Goal: Information Seeking & Learning: Learn about a topic

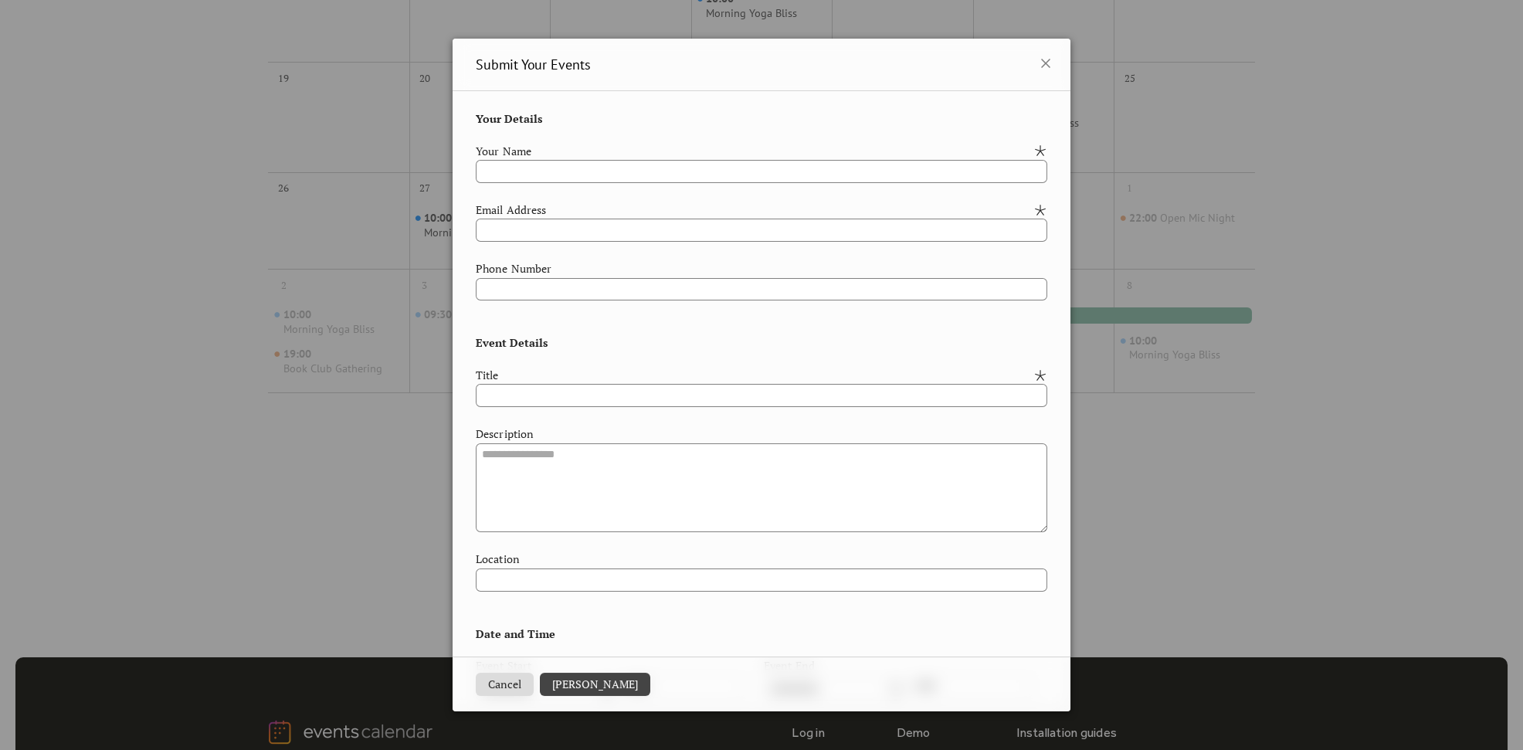
scroll to position [343, 0]
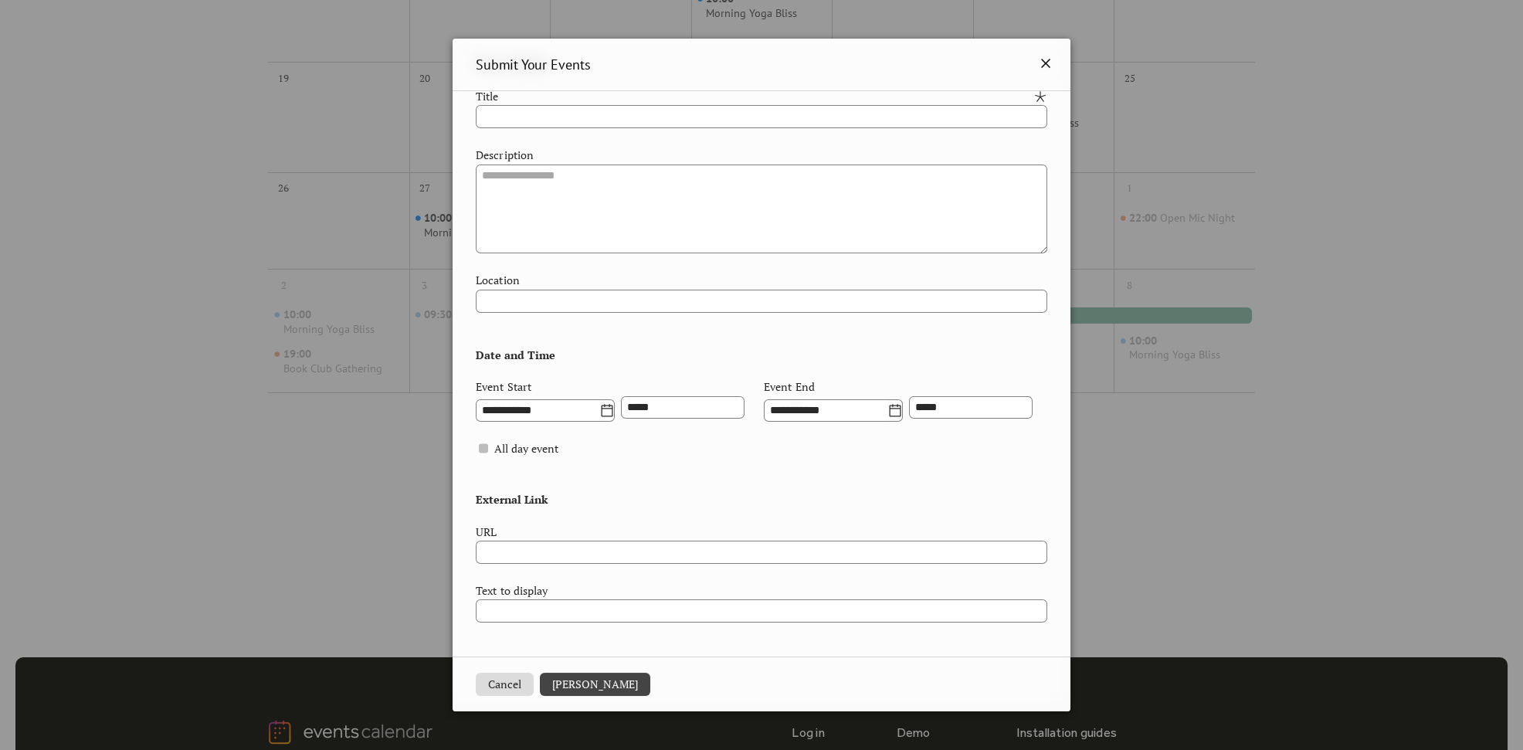
click at [1041, 64] on icon at bounding box center [1045, 63] width 9 height 9
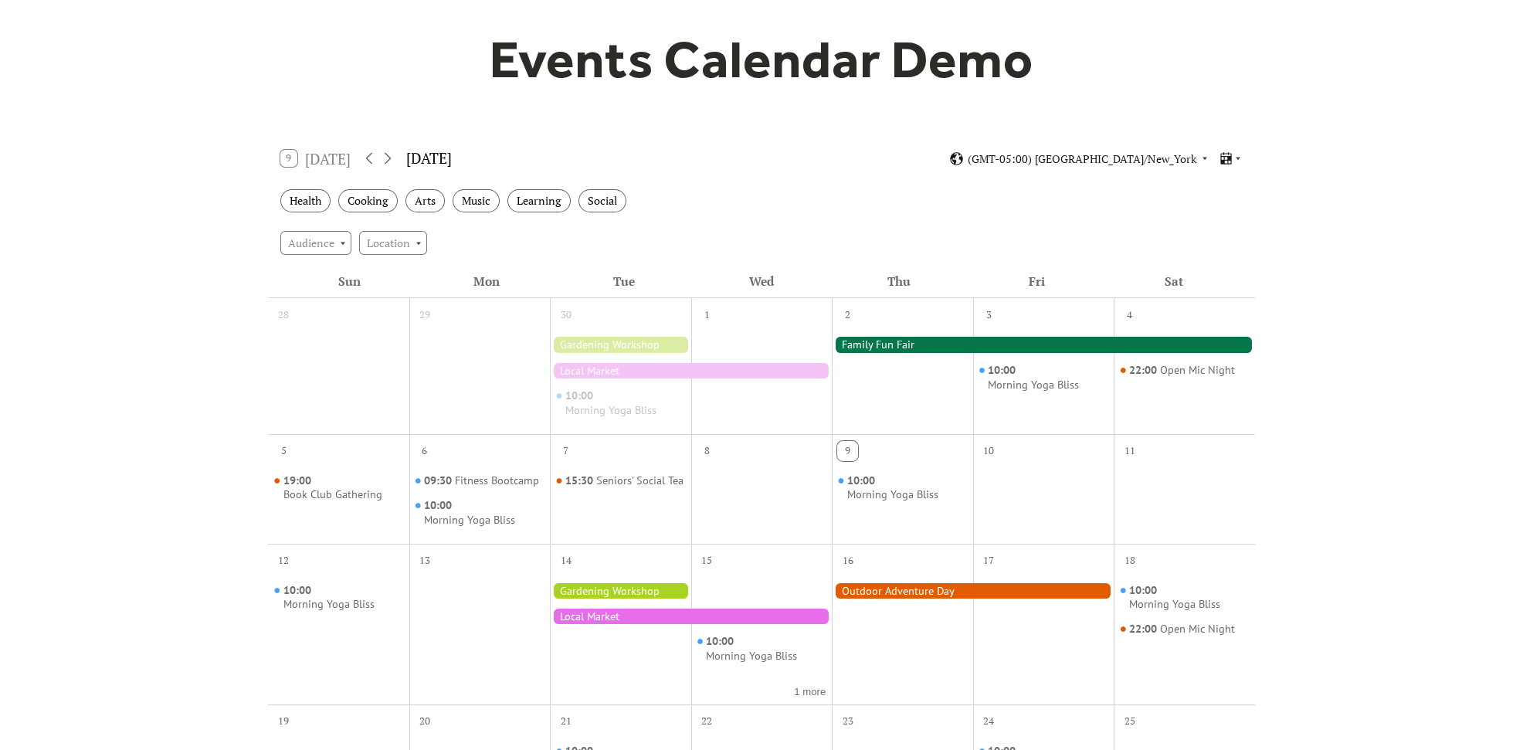
scroll to position [128, 0]
click at [384, 157] on icon at bounding box center [388, 159] width 19 height 19
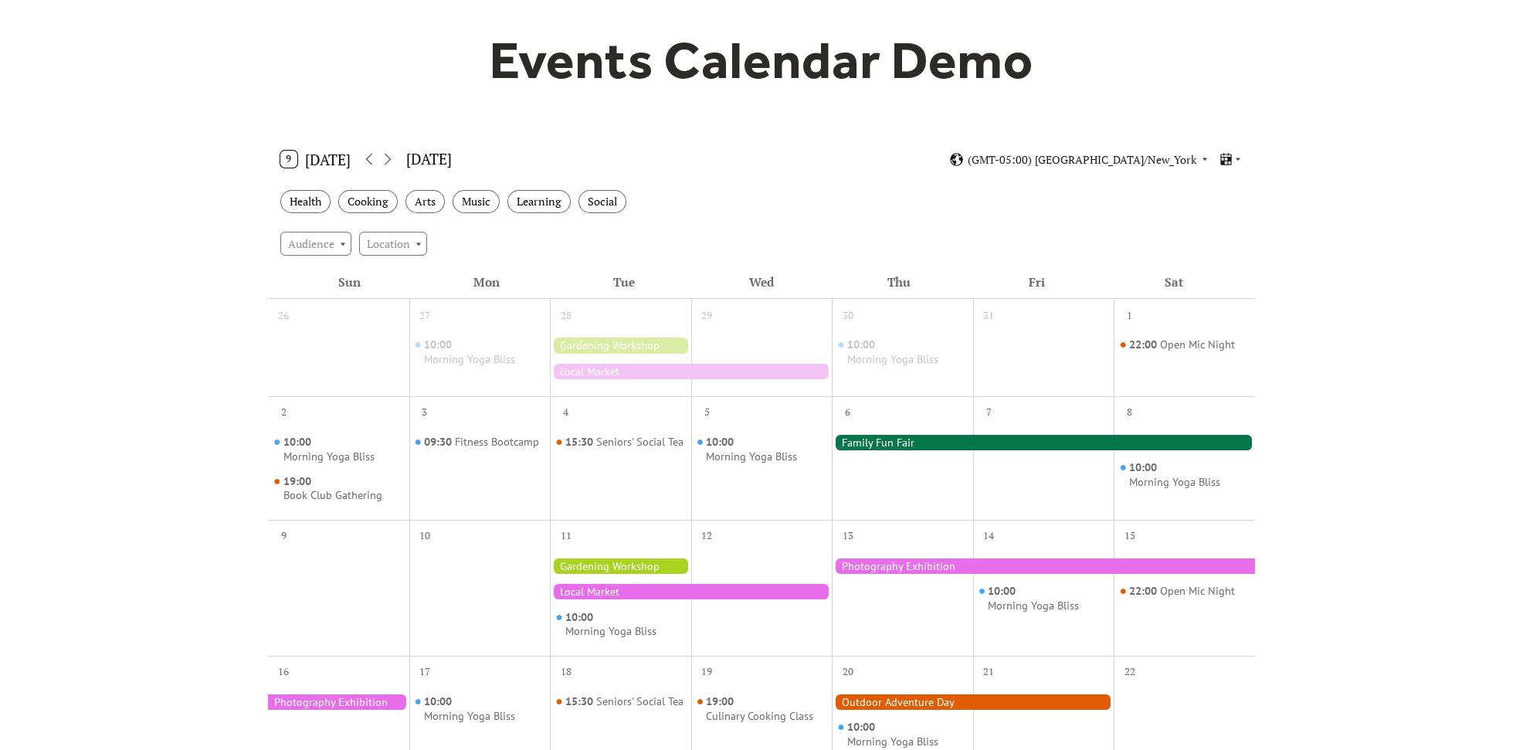
click at [898, 443] on div at bounding box center [1043, 442] width 423 height 15
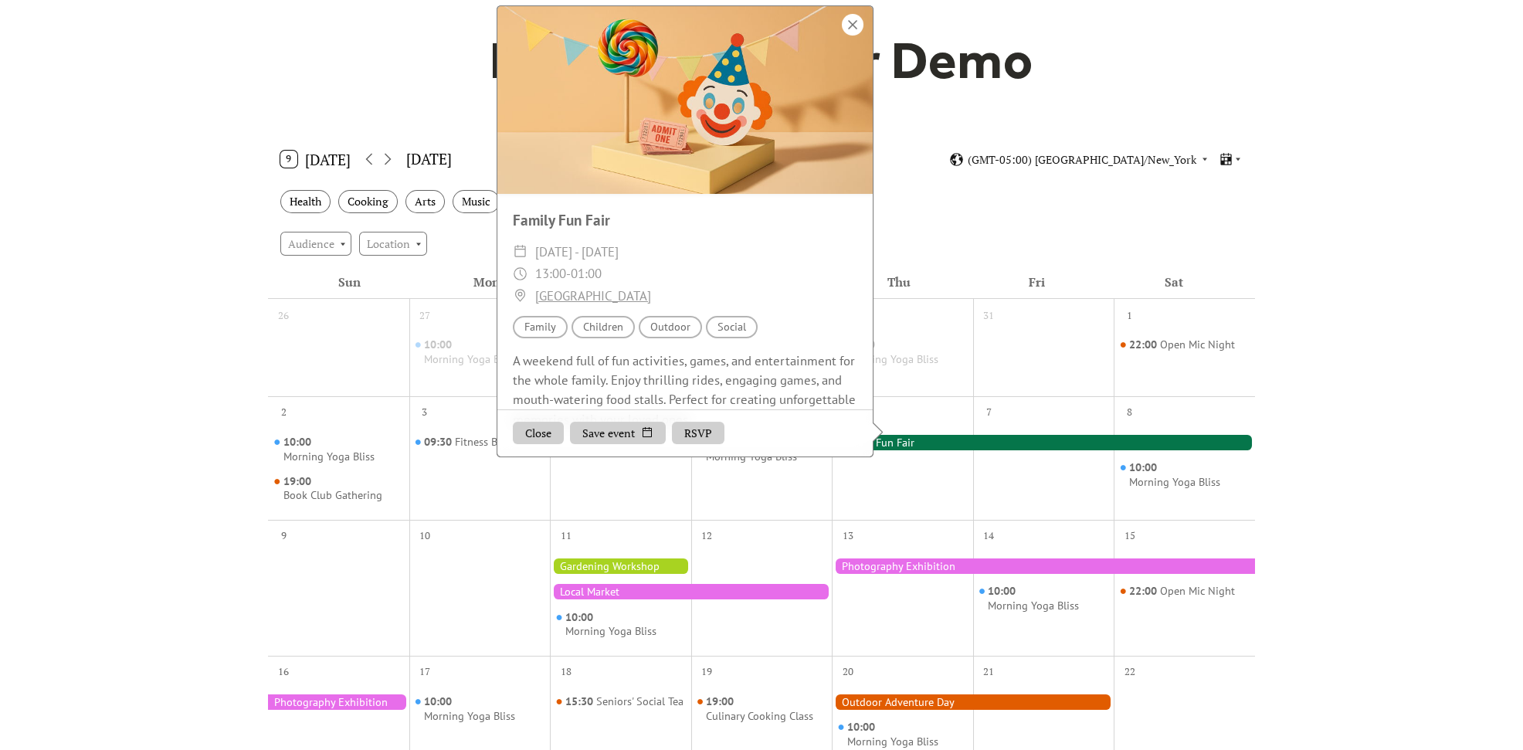
click at [855, 32] on div at bounding box center [853, 25] width 22 height 22
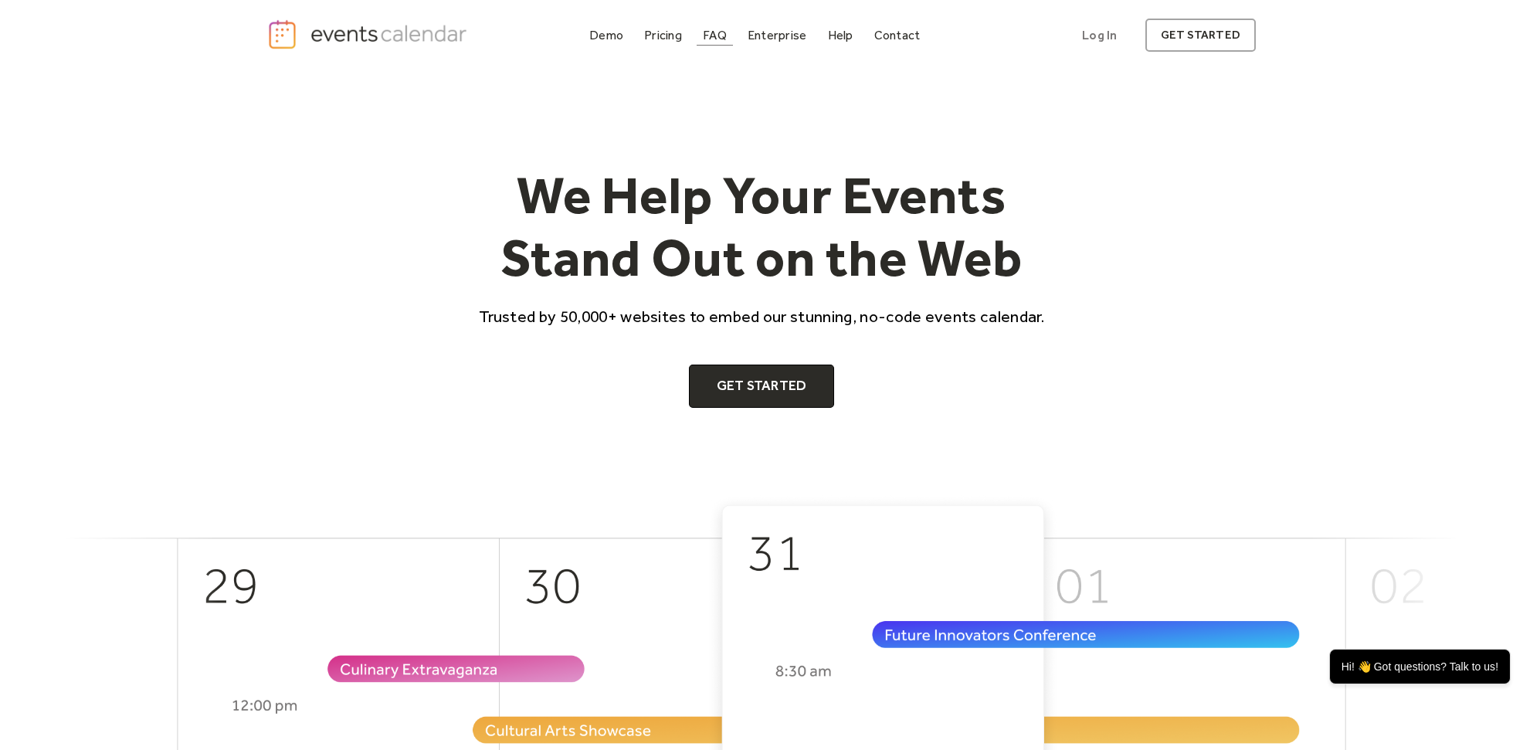
click at [718, 38] on div "FAQ" at bounding box center [715, 35] width 24 height 8
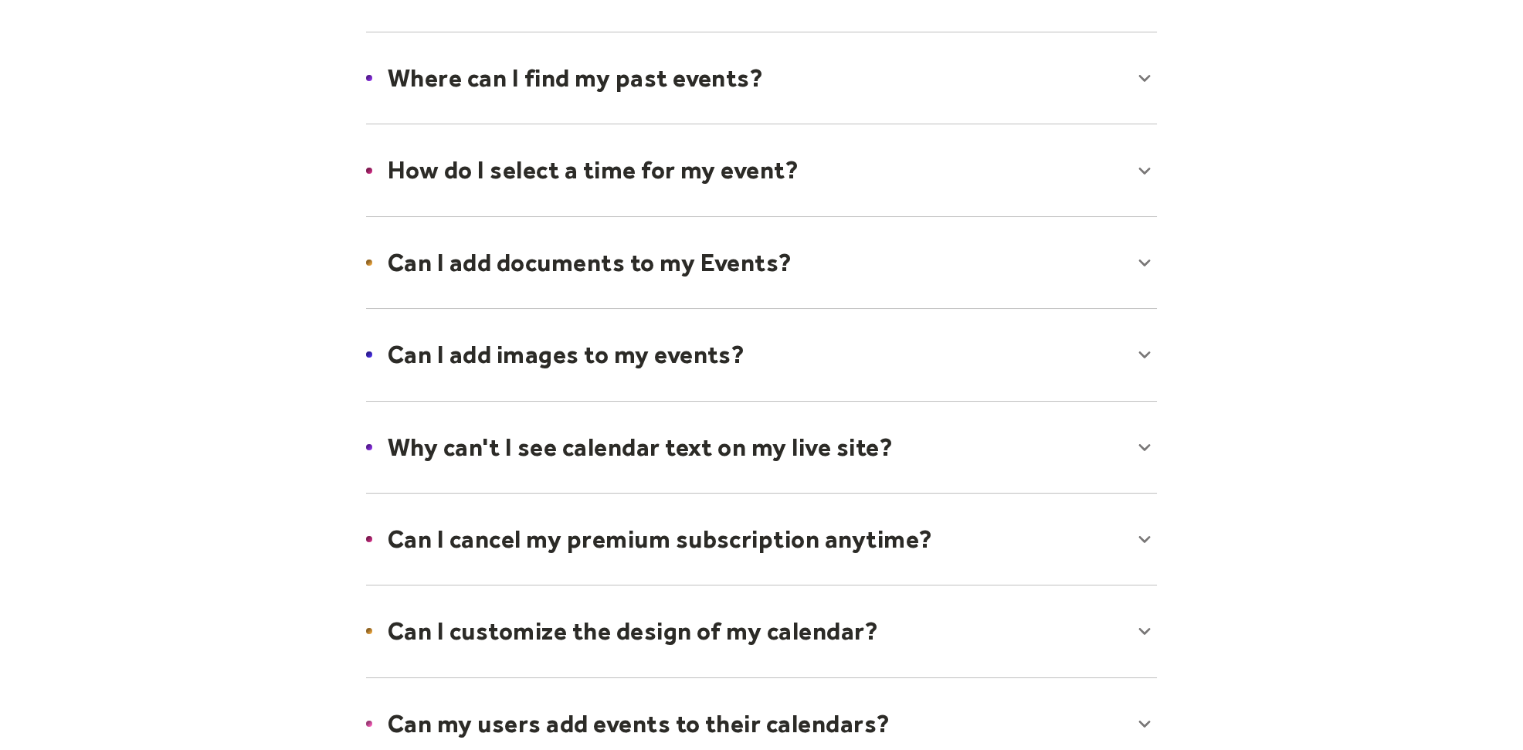
scroll to position [643, 0]
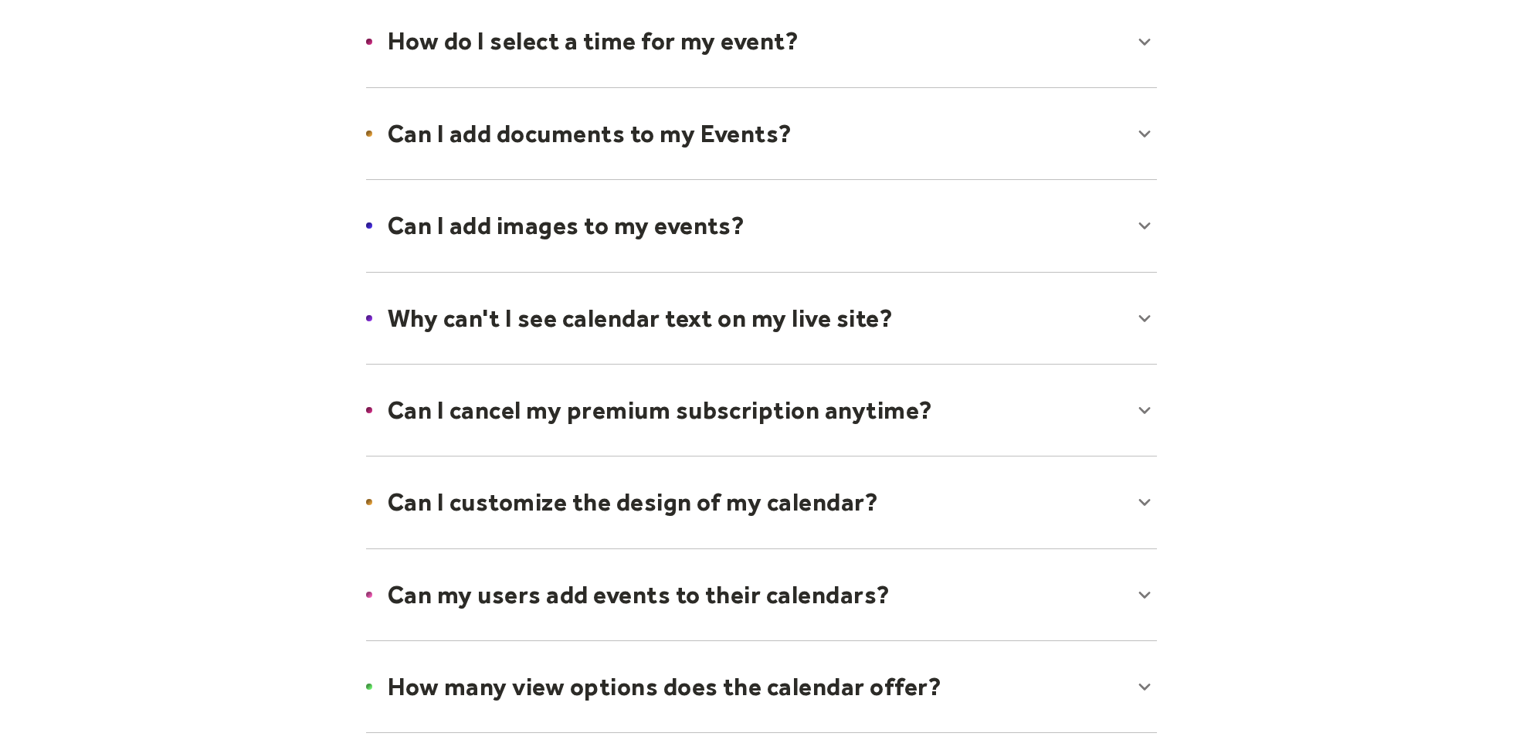
click at [1149, 409] on div at bounding box center [762, 410] width 822 height 94
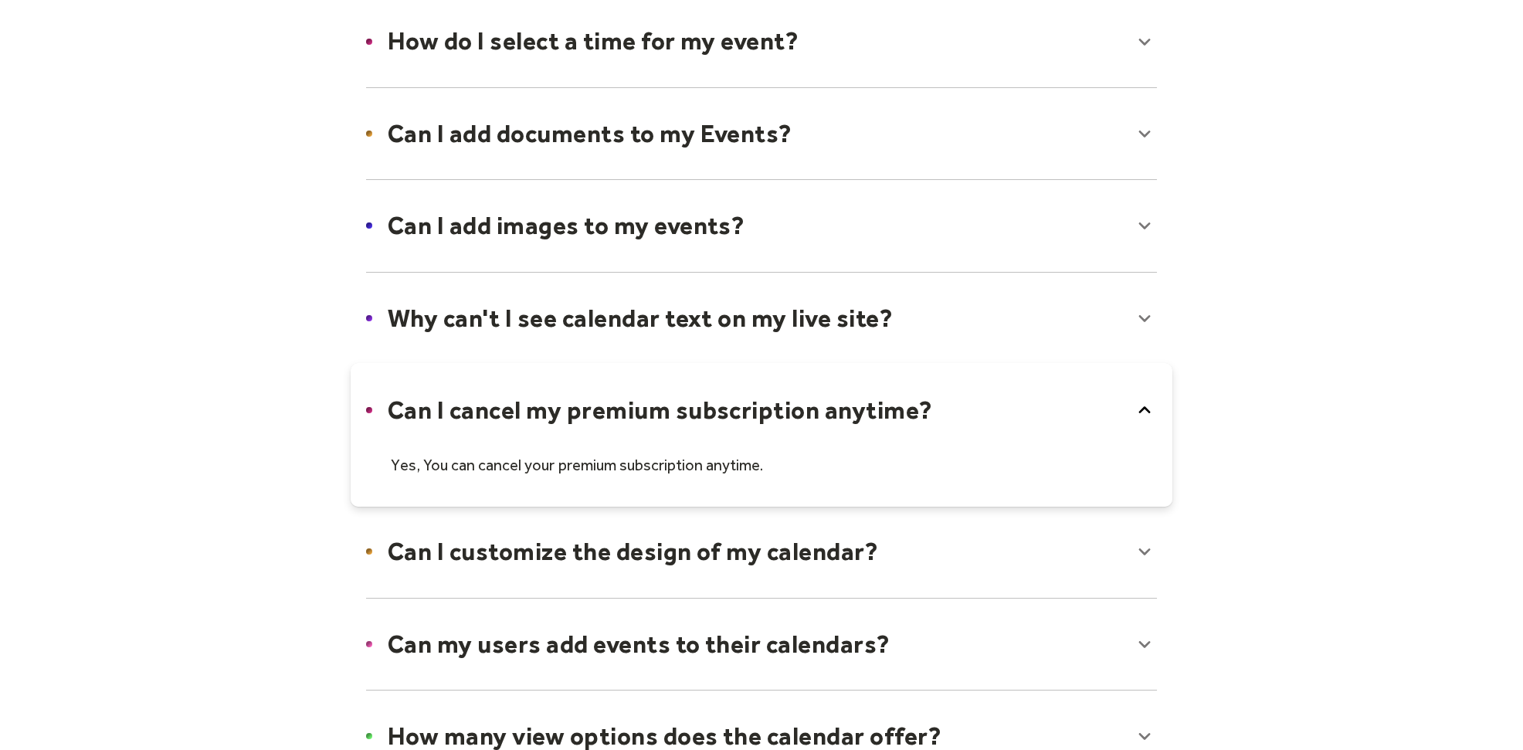
click at [1149, 409] on icon at bounding box center [1144, 410] width 25 height 25
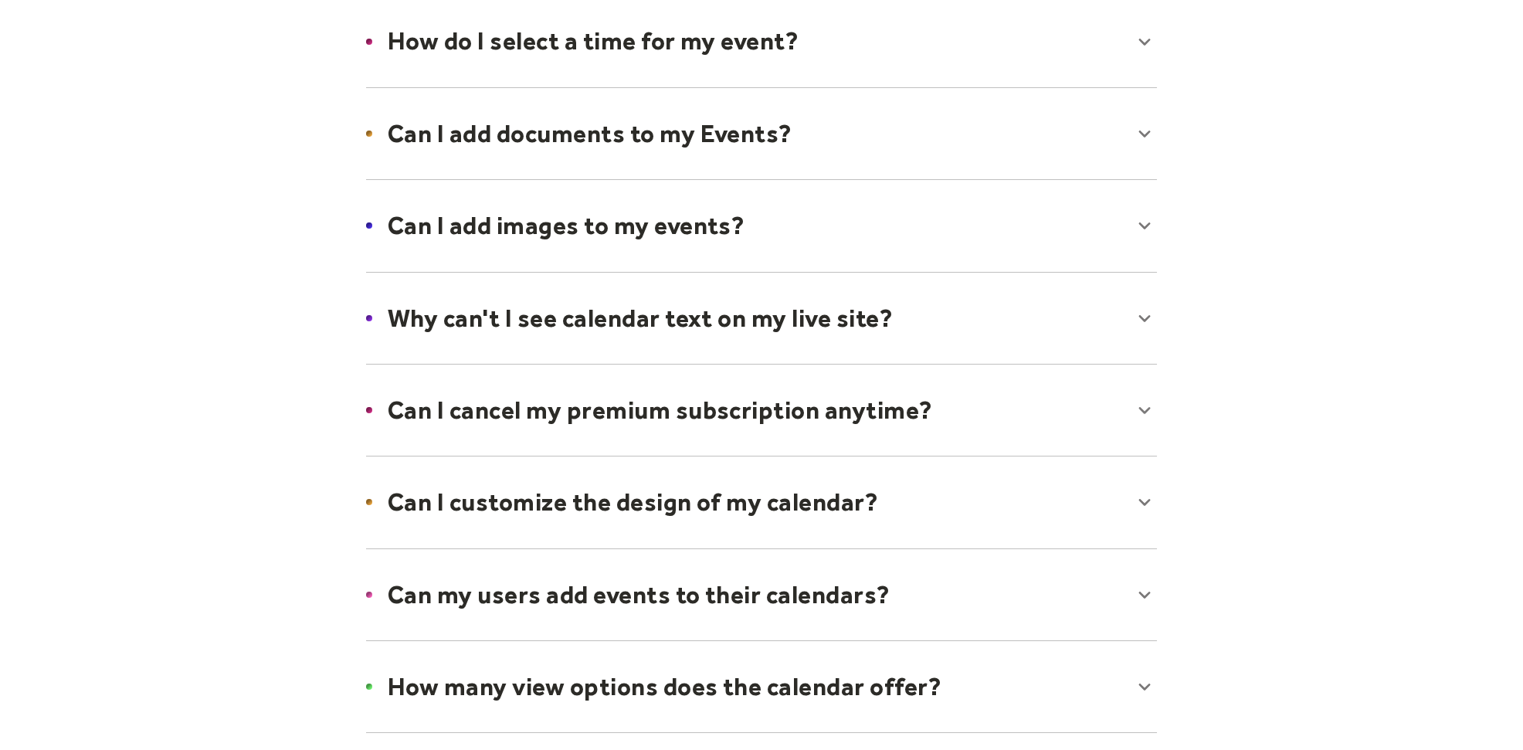
click at [1141, 500] on div at bounding box center [762, 502] width 822 height 94
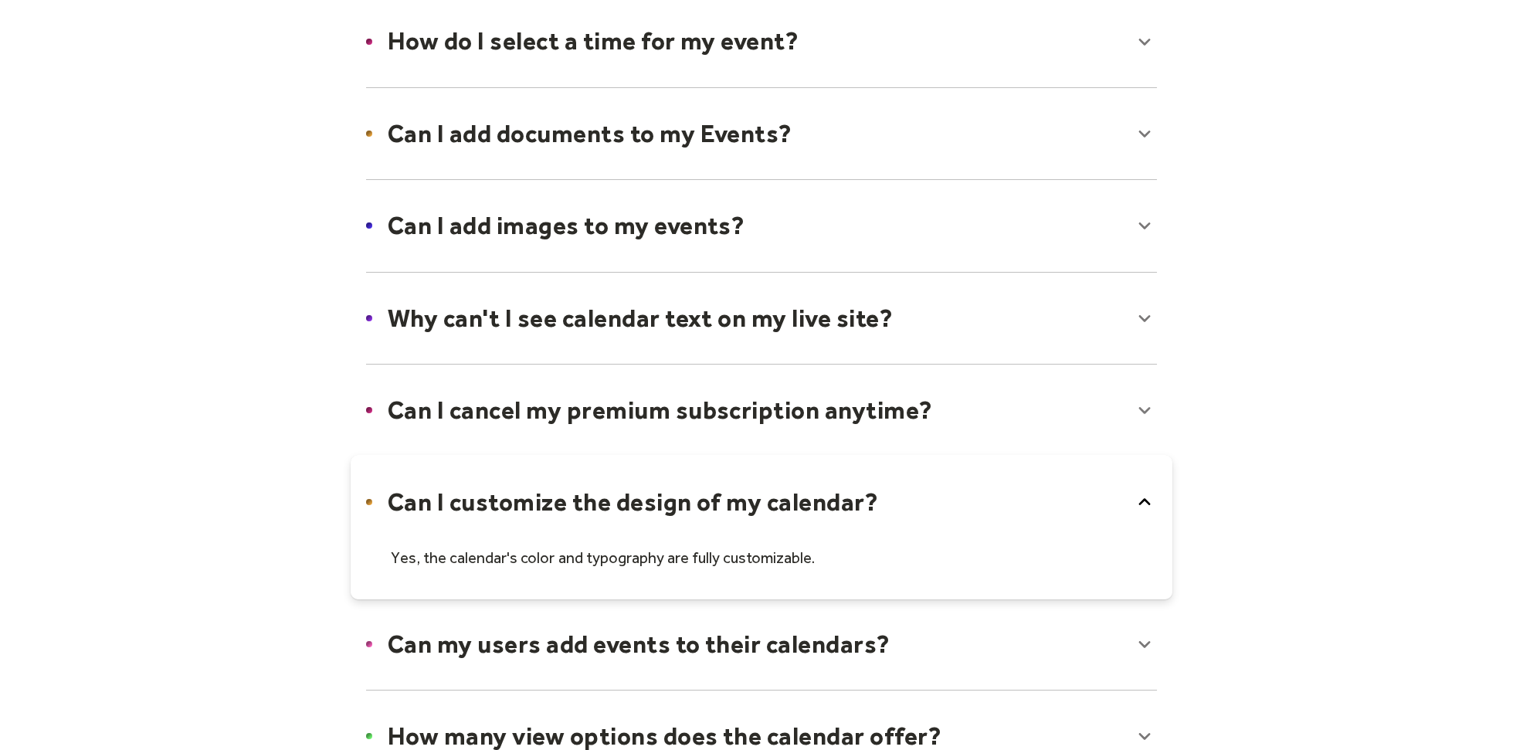
click at [1141, 500] on icon at bounding box center [1145, 502] width 12 height 7
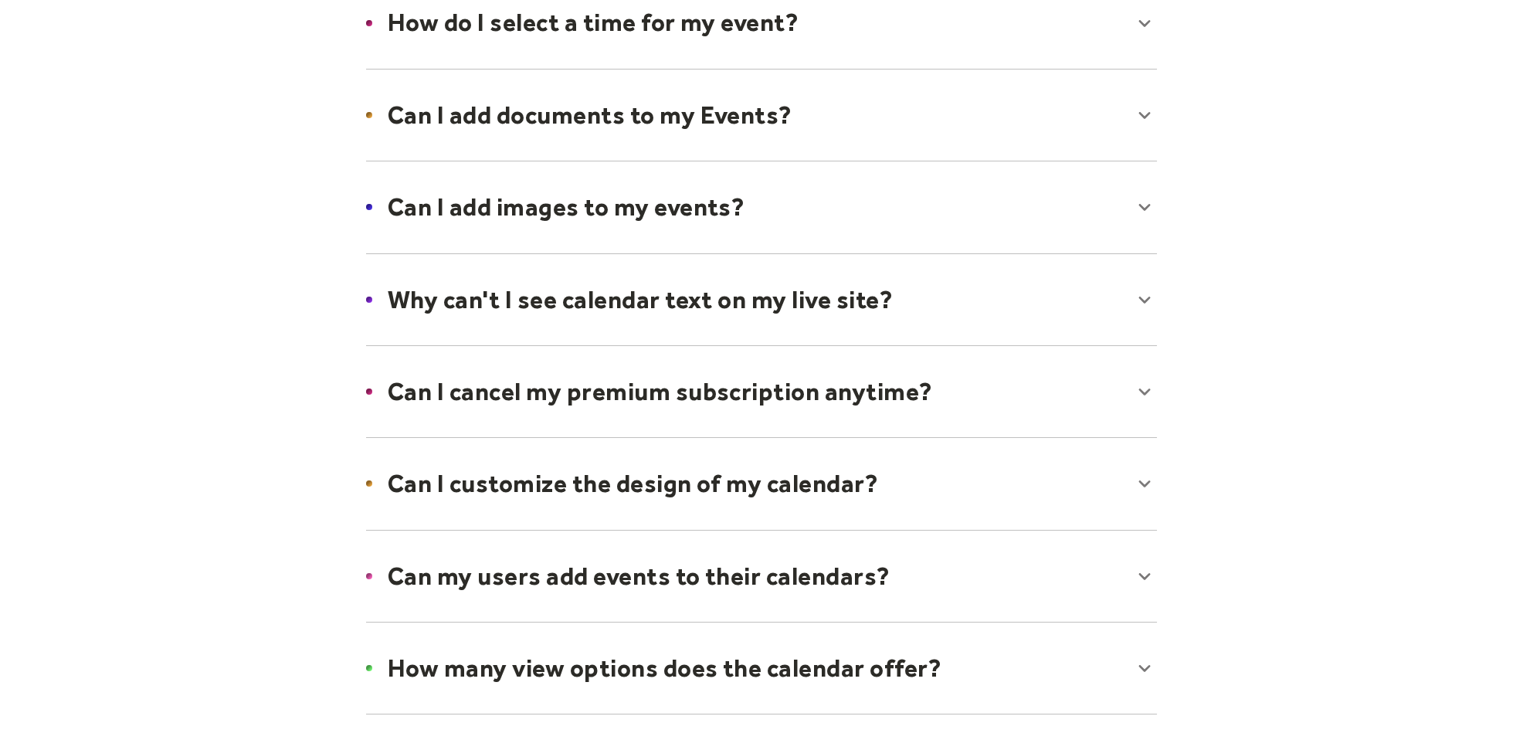
scroll to position [772, 0]
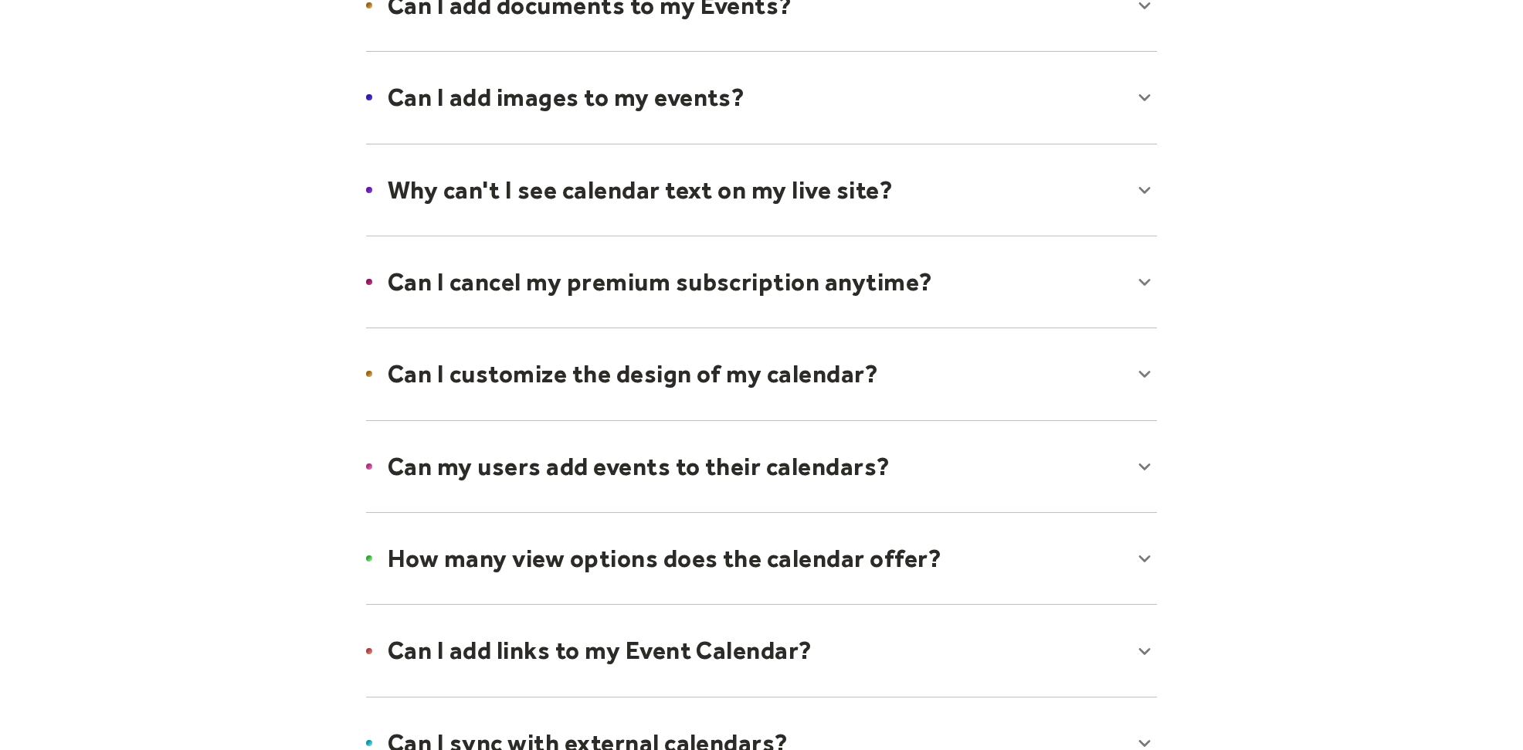
click at [1145, 464] on div at bounding box center [762, 466] width 822 height 94
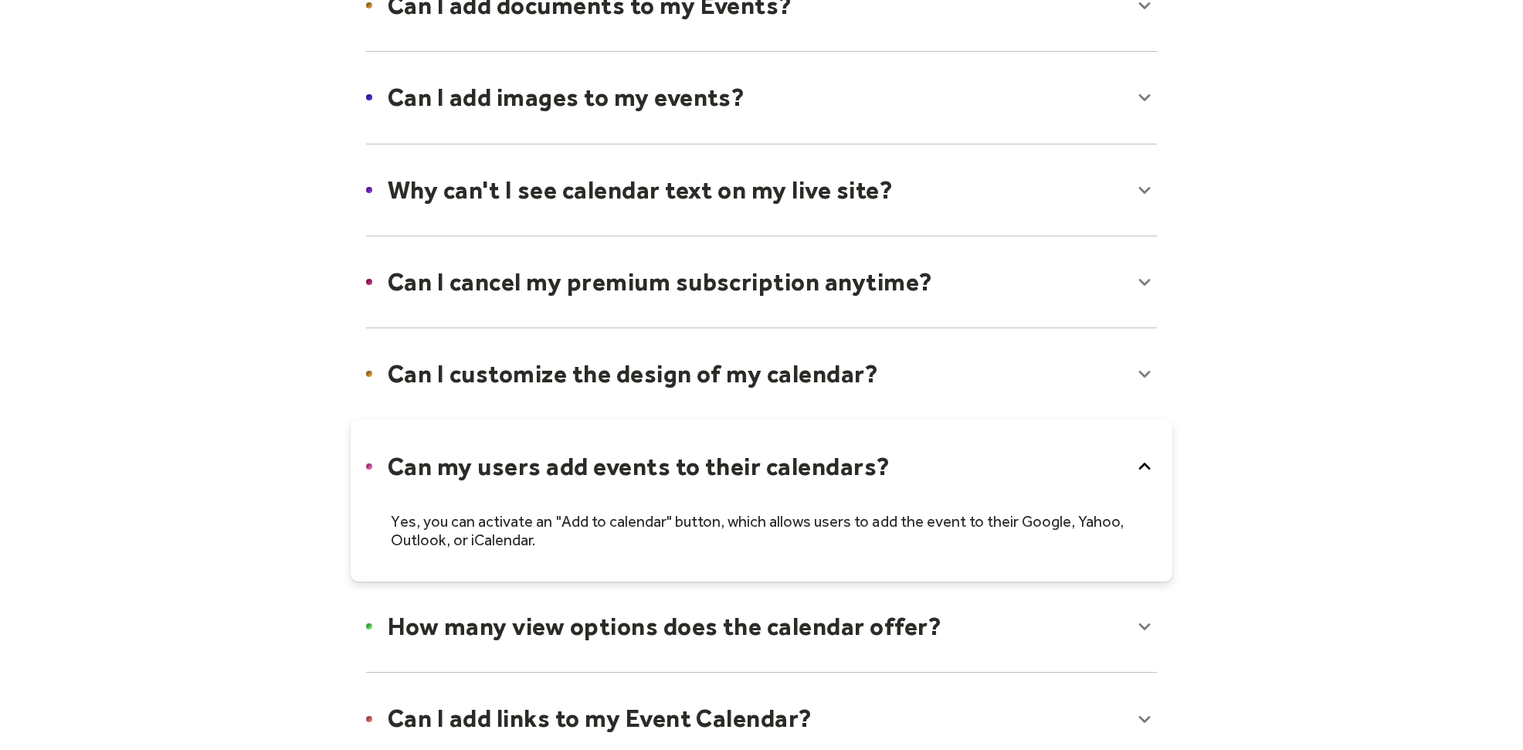
click at [1145, 463] on icon at bounding box center [1144, 466] width 25 height 25
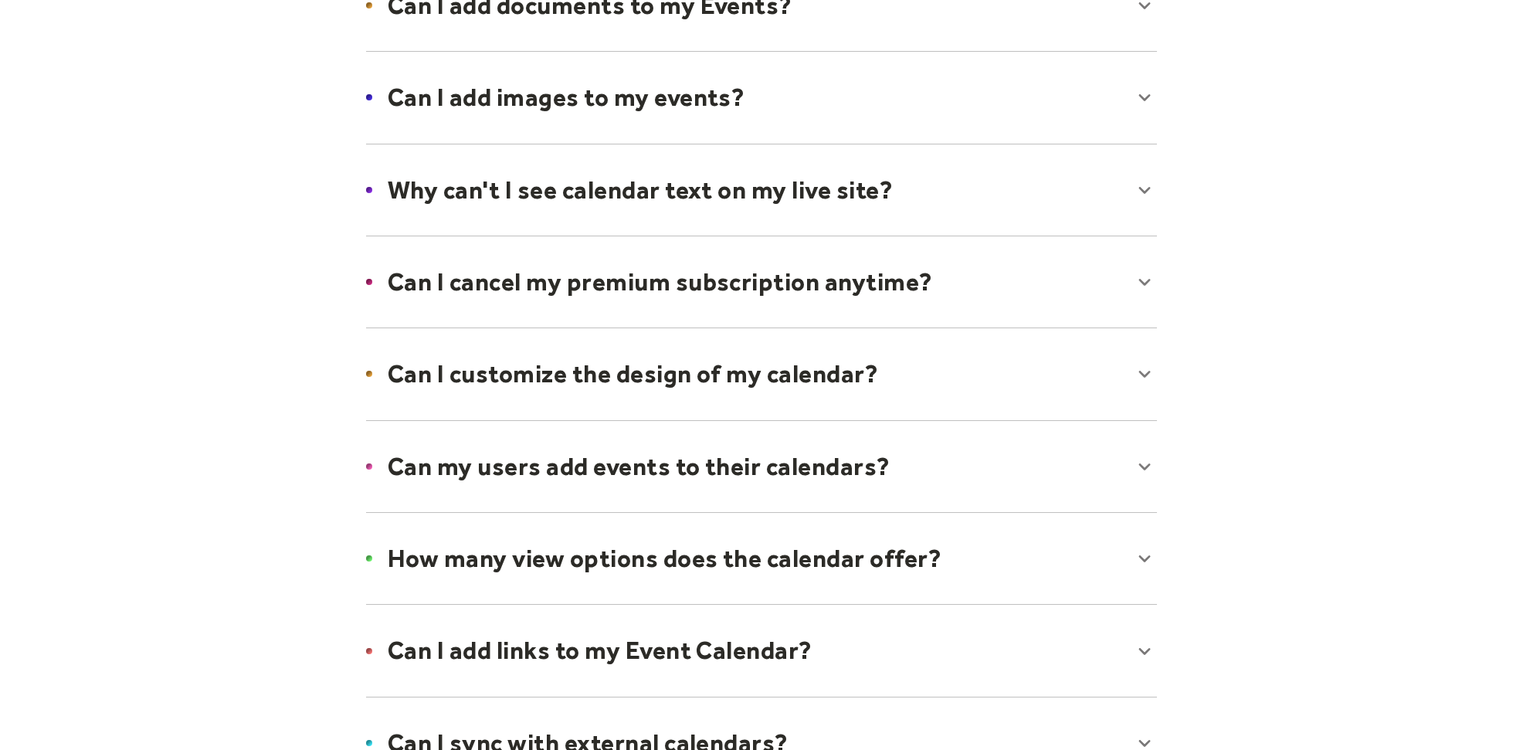
click at [1143, 550] on div at bounding box center [762, 558] width 822 height 94
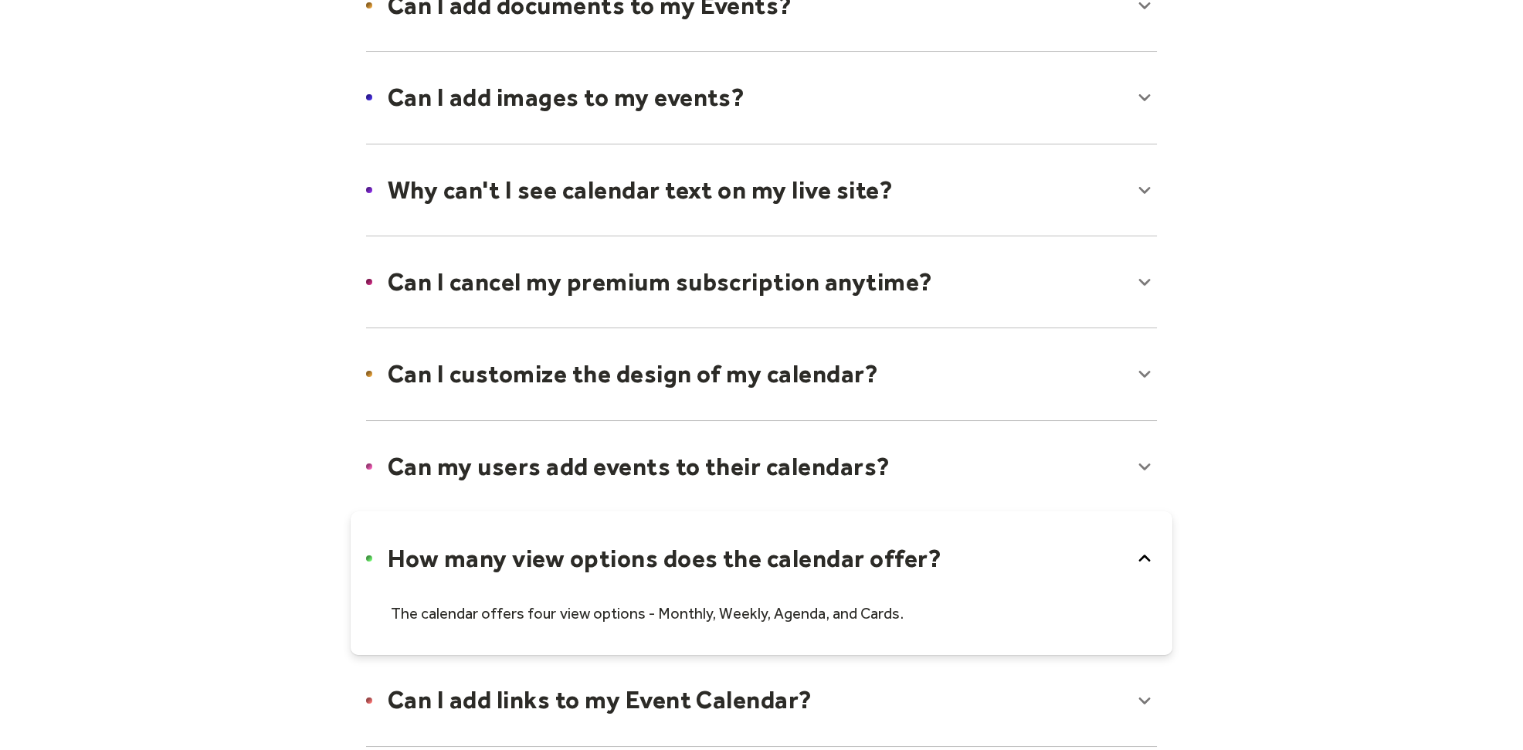
click at [1143, 548] on icon at bounding box center [1144, 558] width 25 height 25
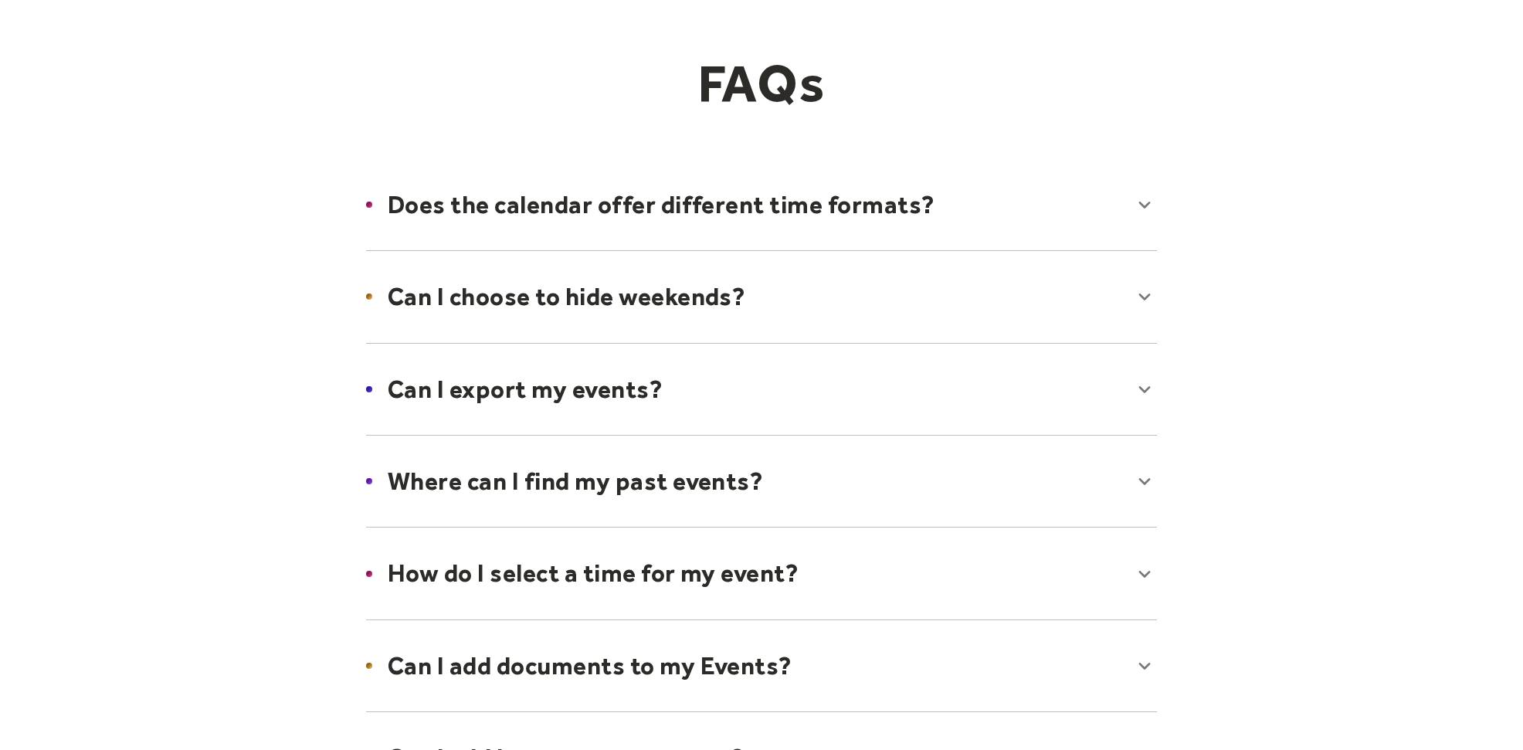
scroll to position [0, 0]
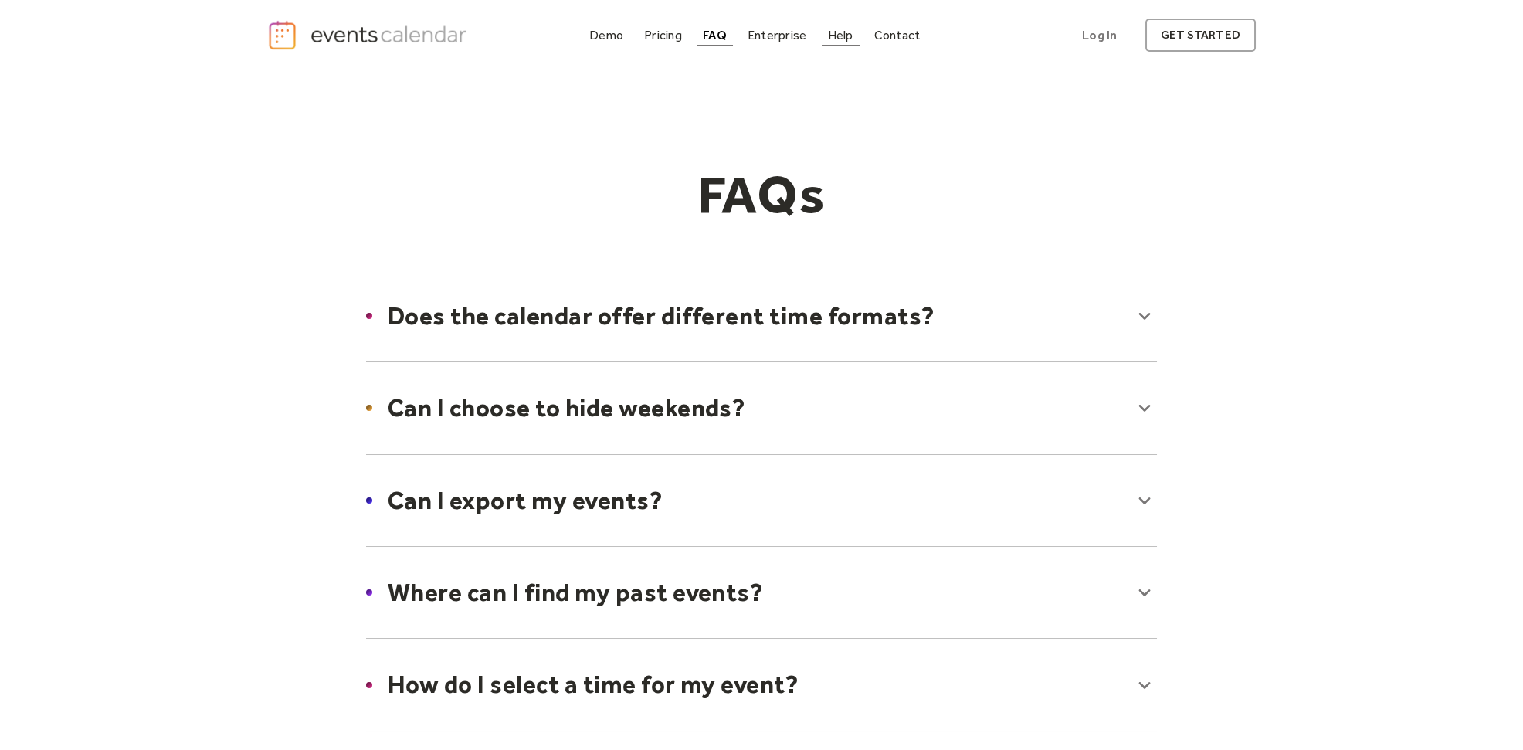
click at [836, 35] on div "Help" at bounding box center [840, 35] width 25 height 8
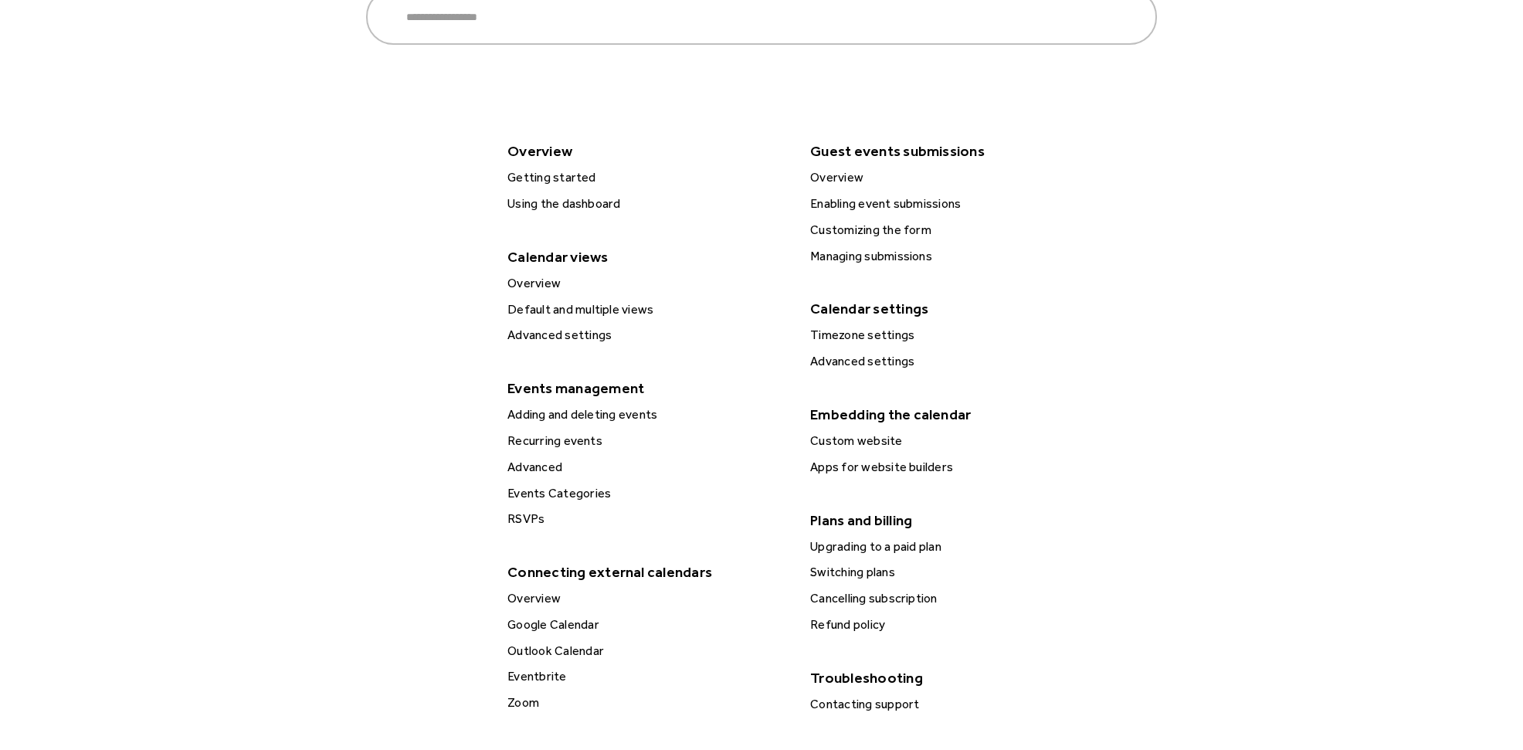
scroll to position [385, 0]
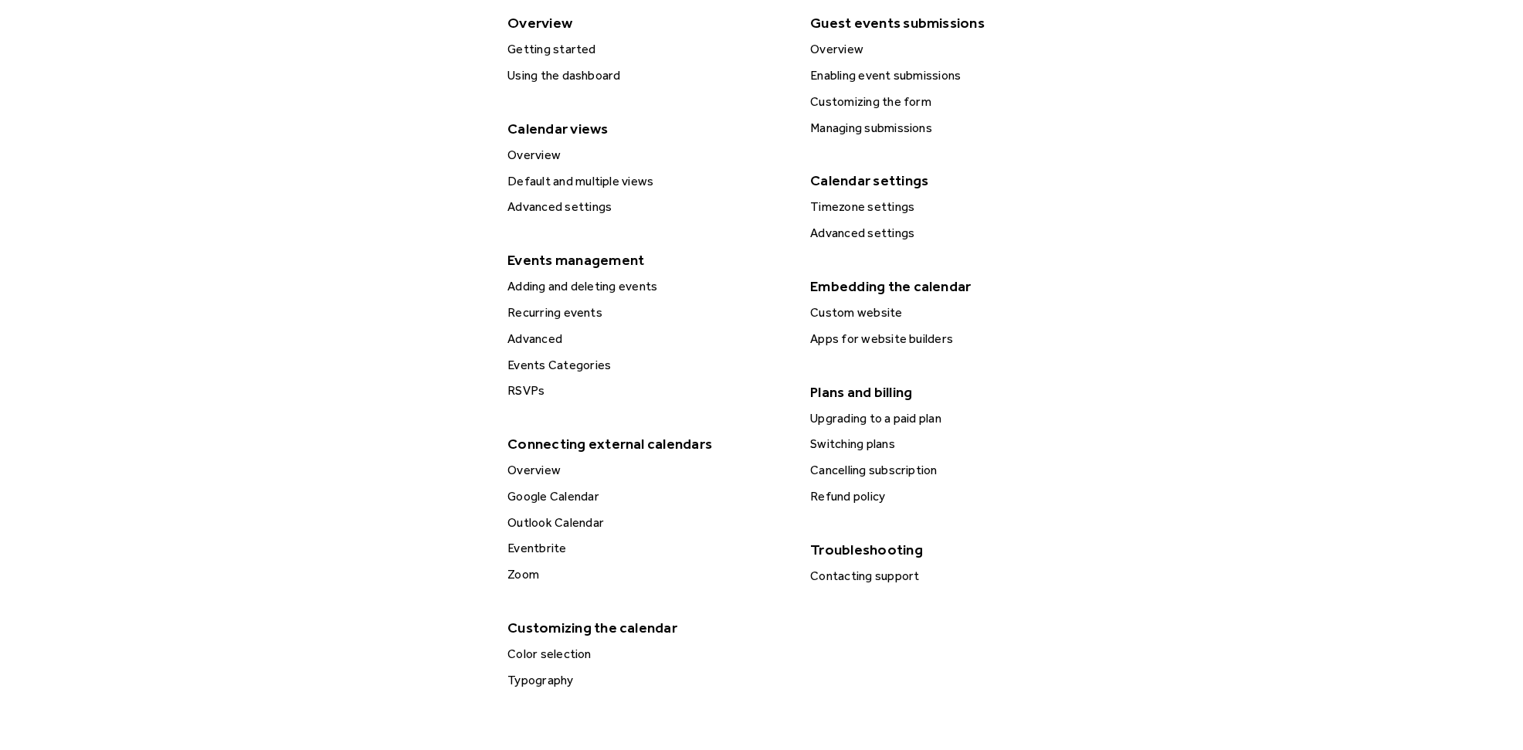
click at [572, 287] on div "Adding and deleting events" at bounding box center [647, 287] width 289 height 20
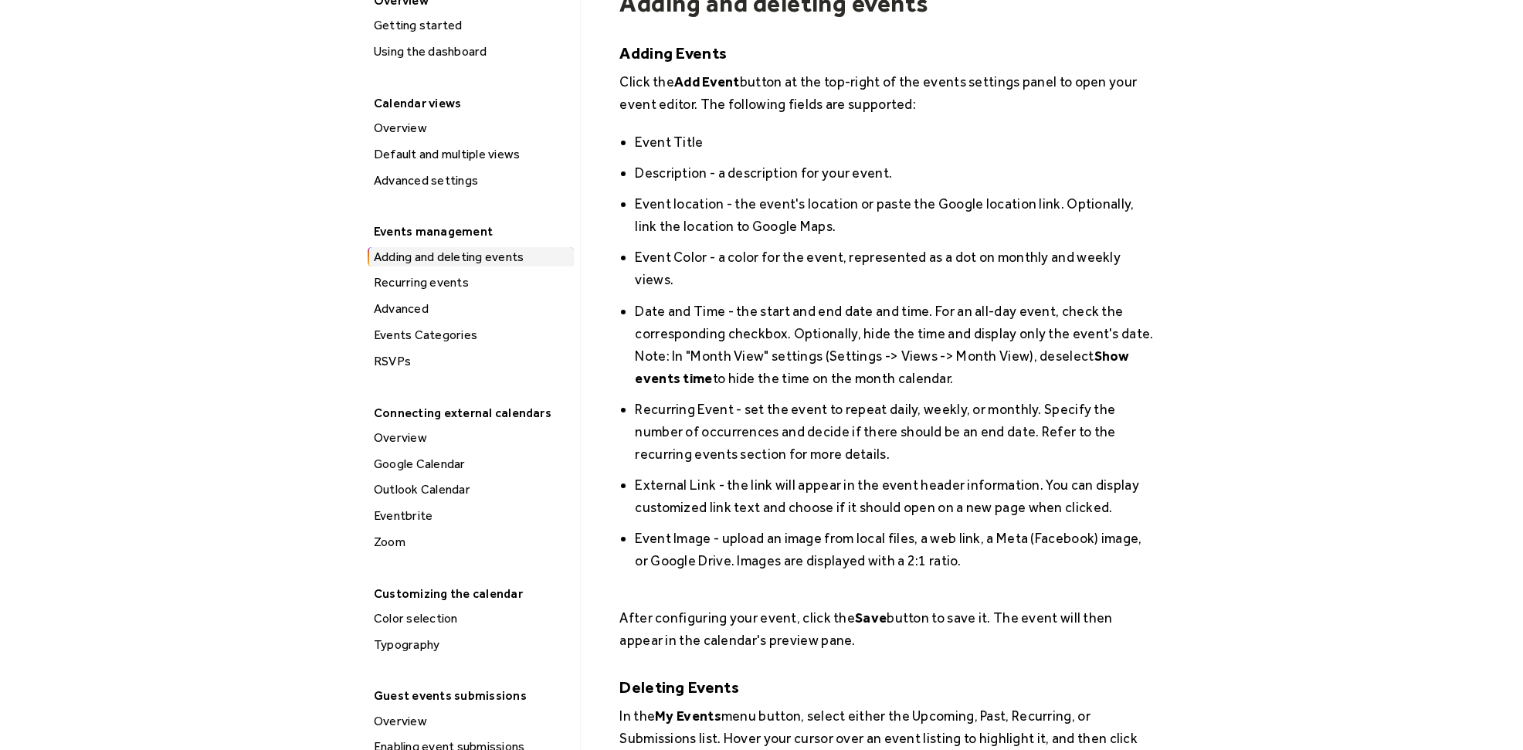
scroll to position [128, 0]
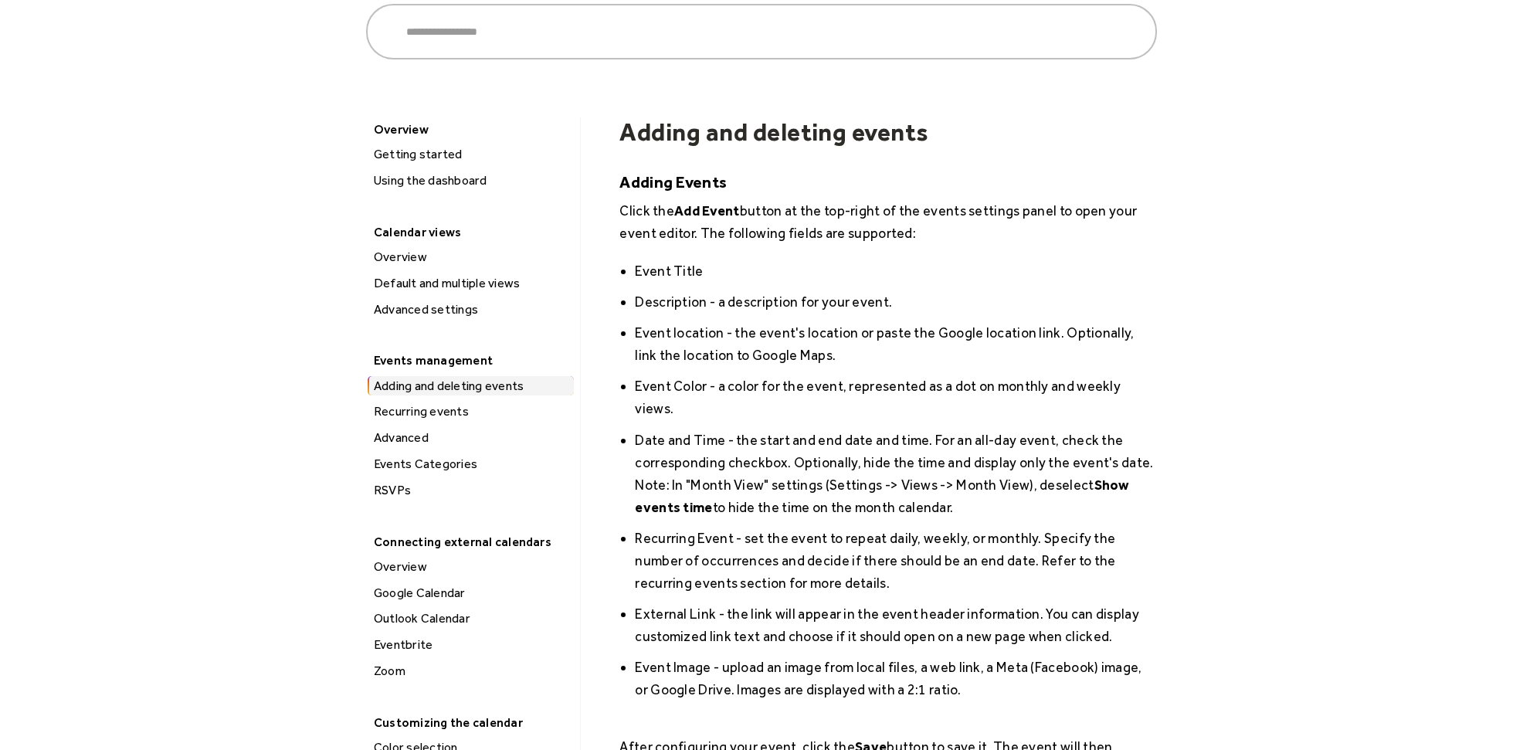
click at [446, 149] on div "Getting started" at bounding box center [471, 154] width 205 height 20
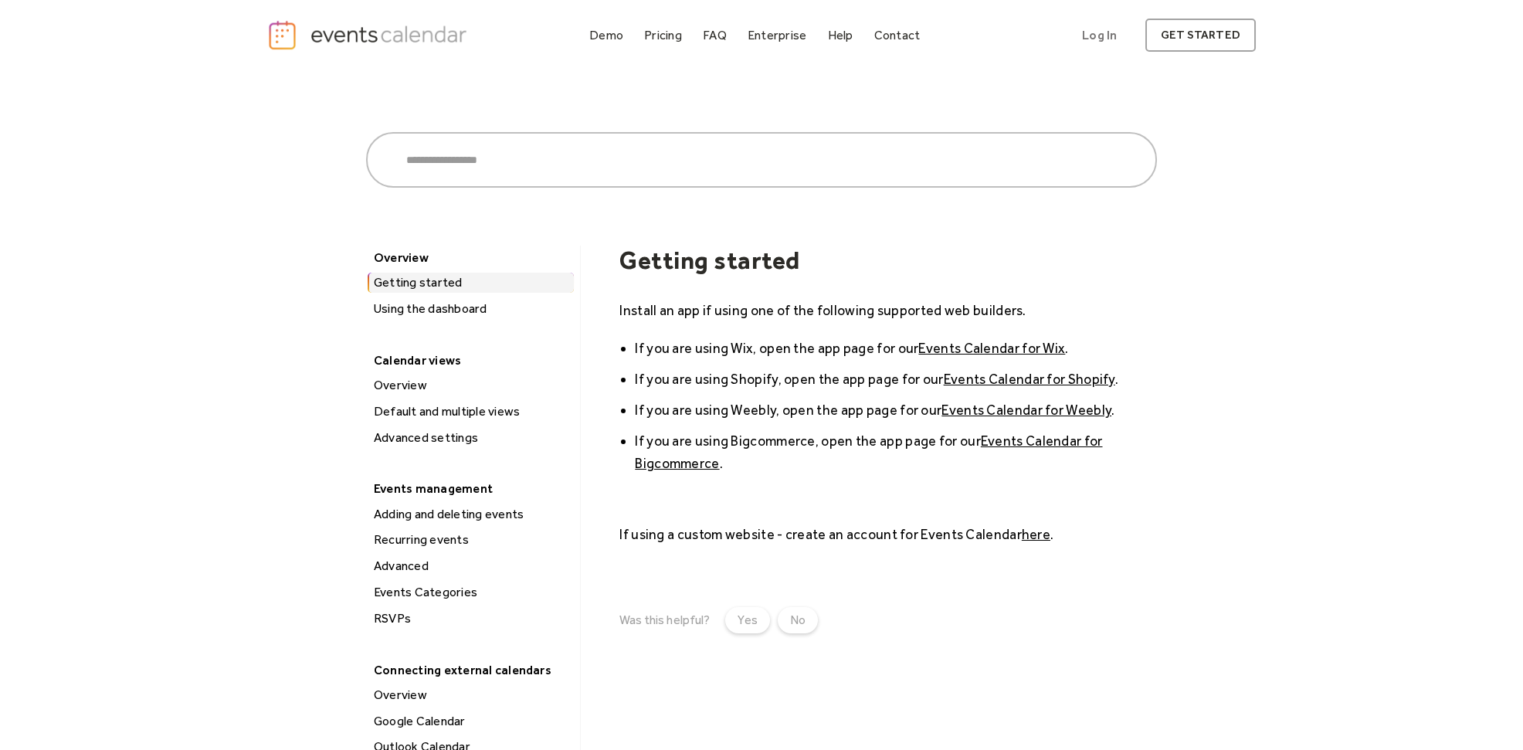
click at [462, 310] on div "Using the dashboard" at bounding box center [471, 309] width 205 height 20
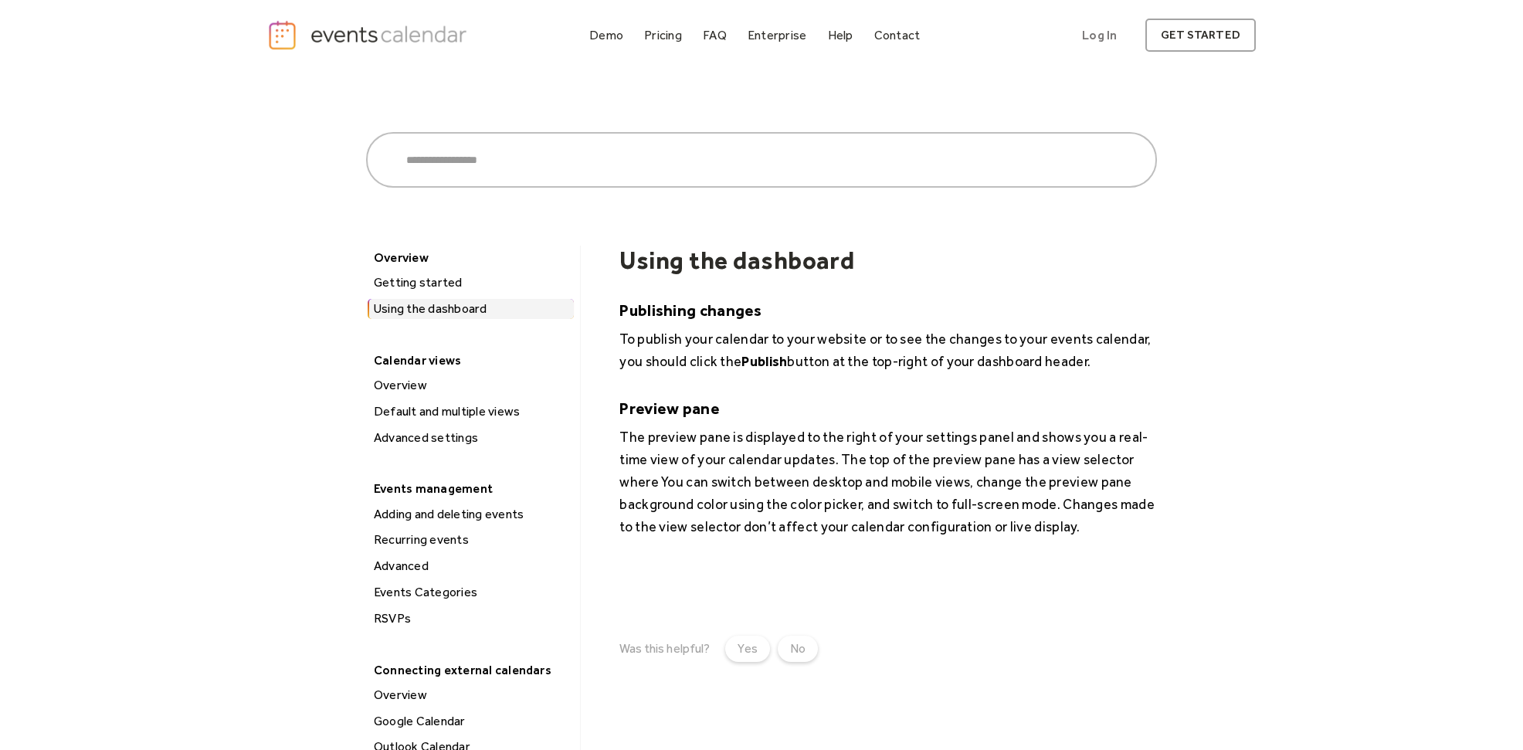
click at [409, 385] on div "Overview" at bounding box center [471, 385] width 205 height 20
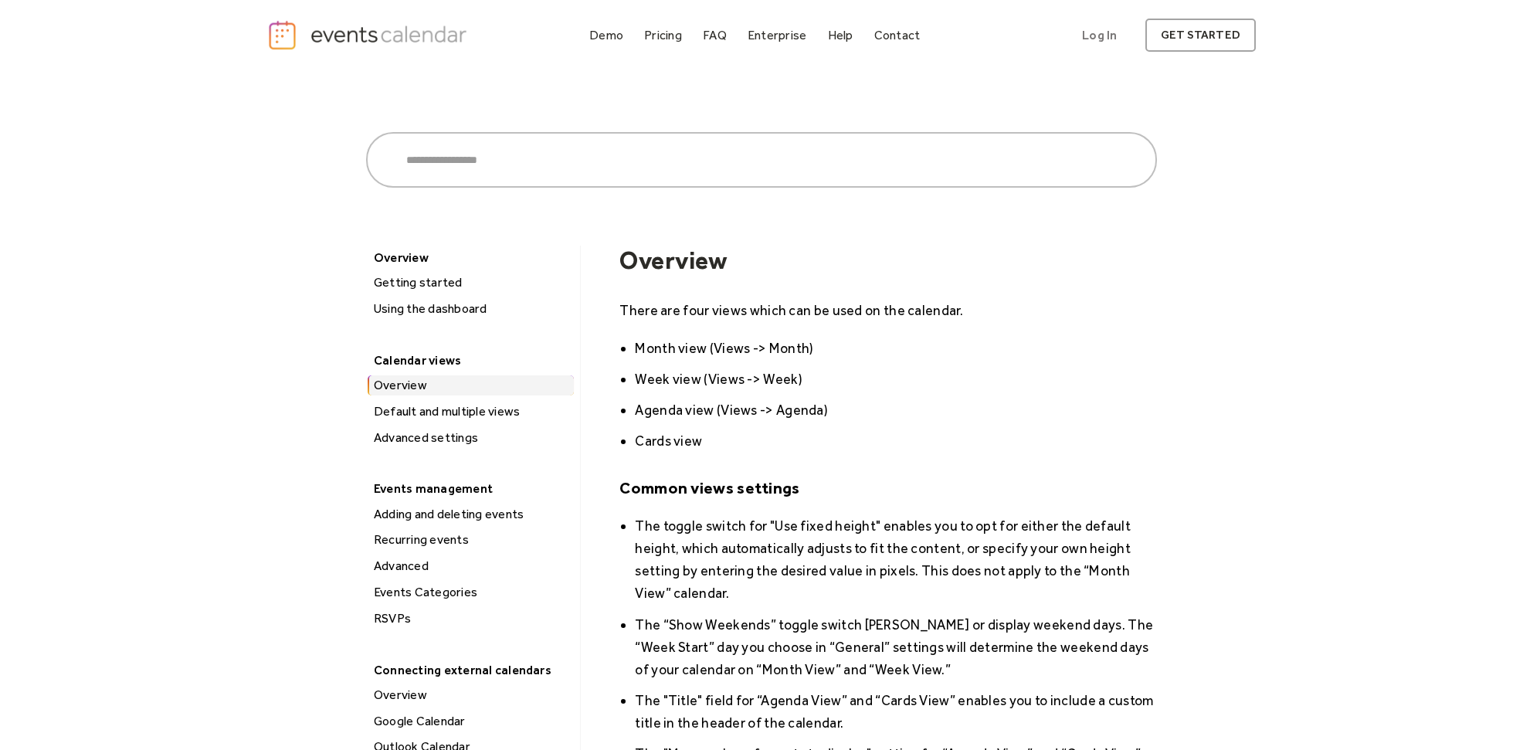
click at [456, 440] on div "Advanced settings" at bounding box center [471, 438] width 205 height 20
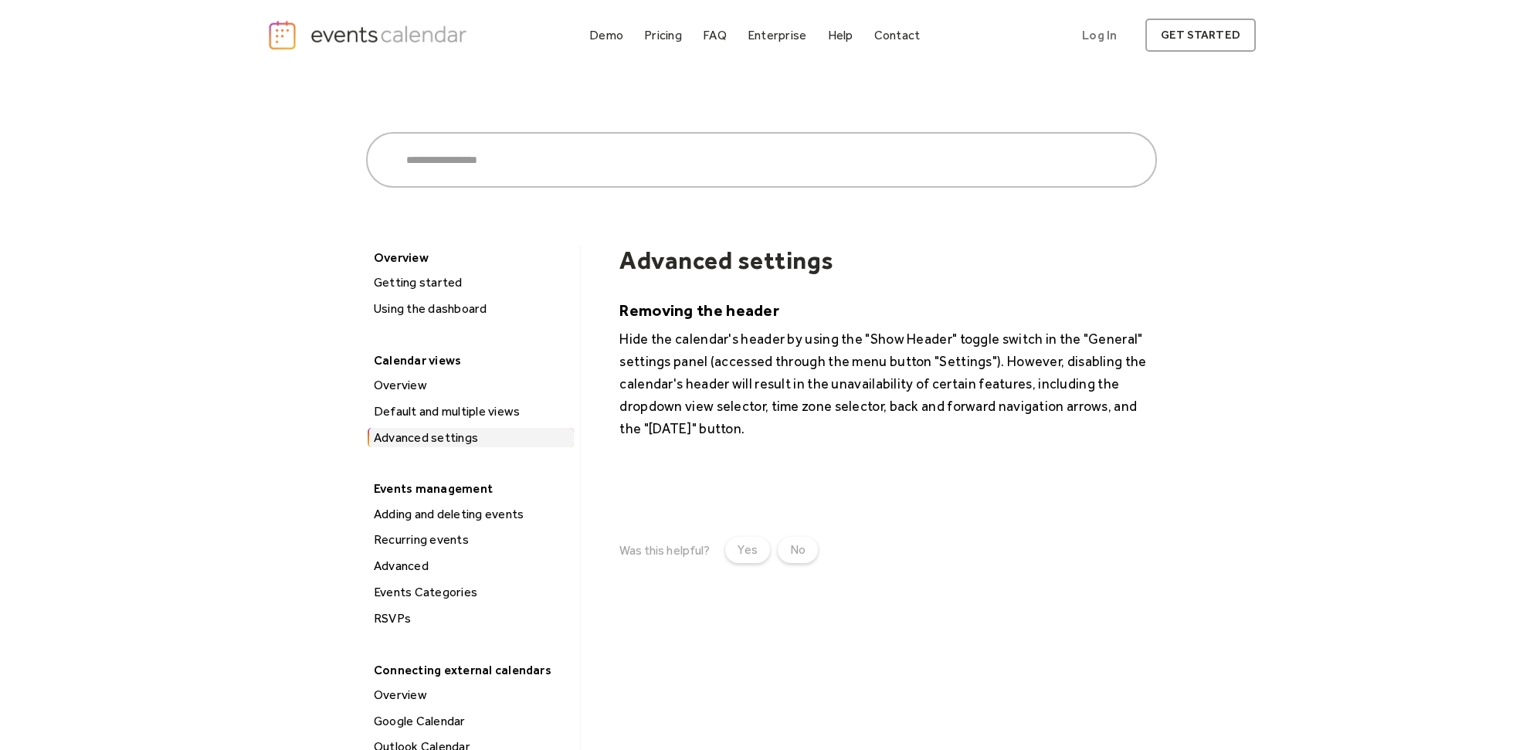
click at [464, 514] on div "Adding and deleting events" at bounding box center [471, 514] width 205 height 20
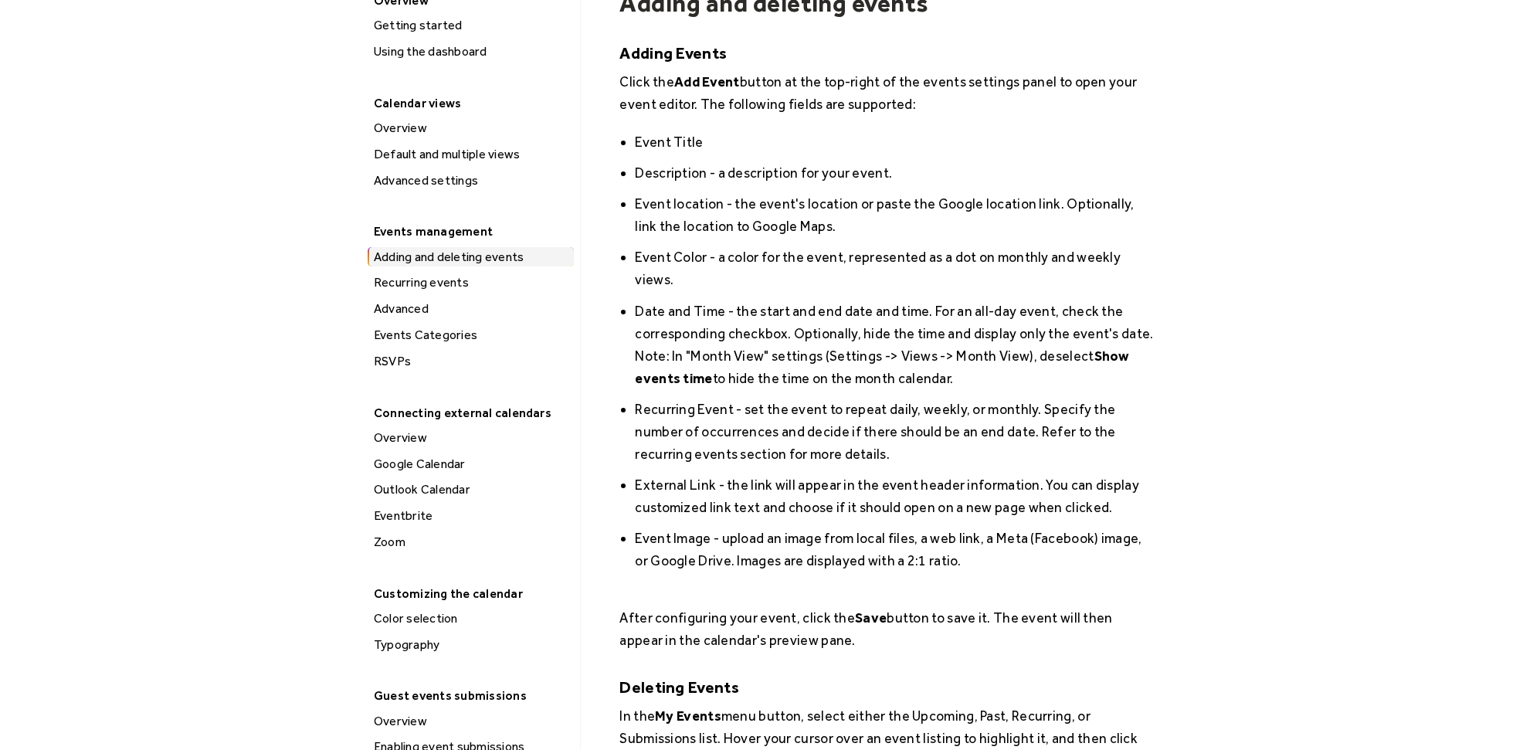
scroll to position [128, 0]
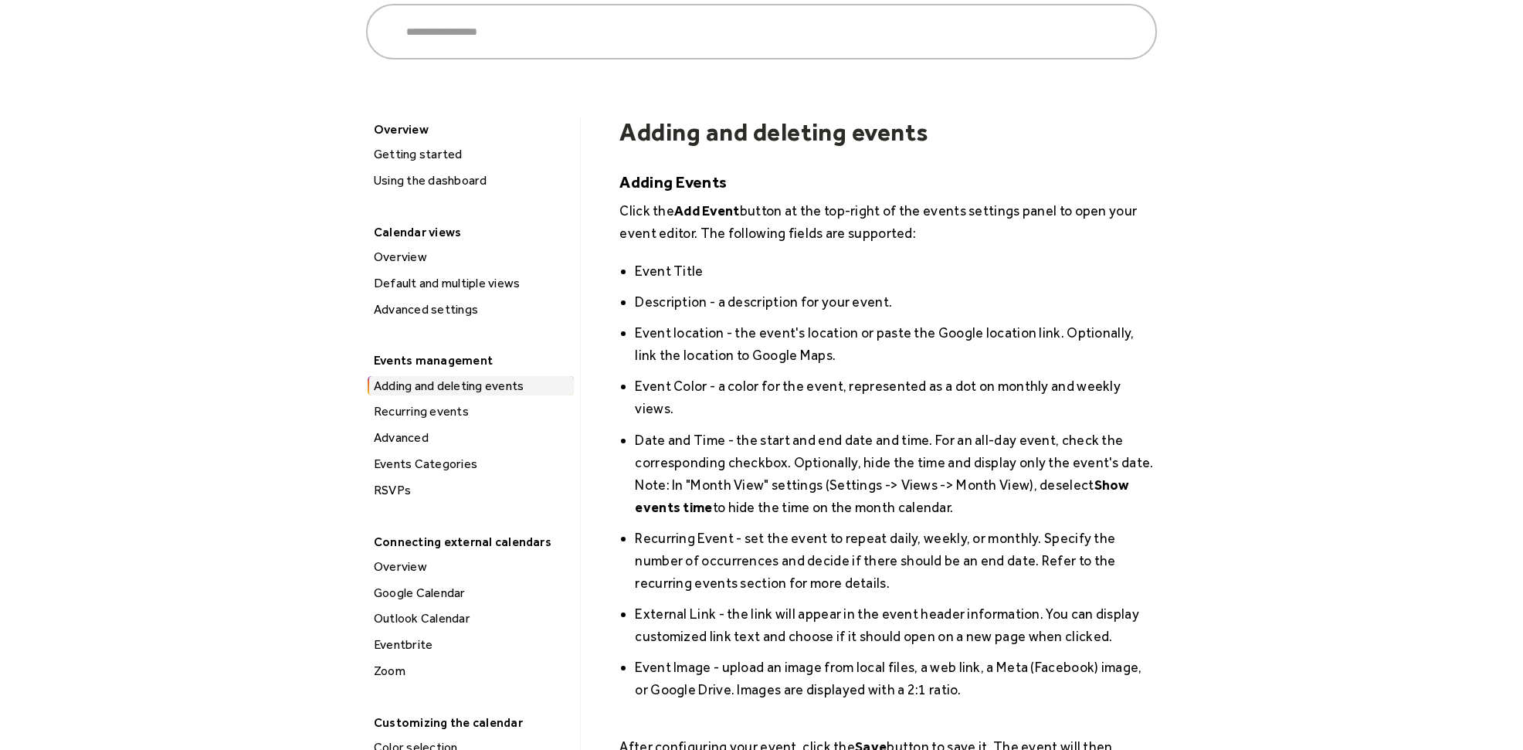
click at [451, 181] on div "Using the dashboard" at bounding box center [471, 181] width 205 height 20
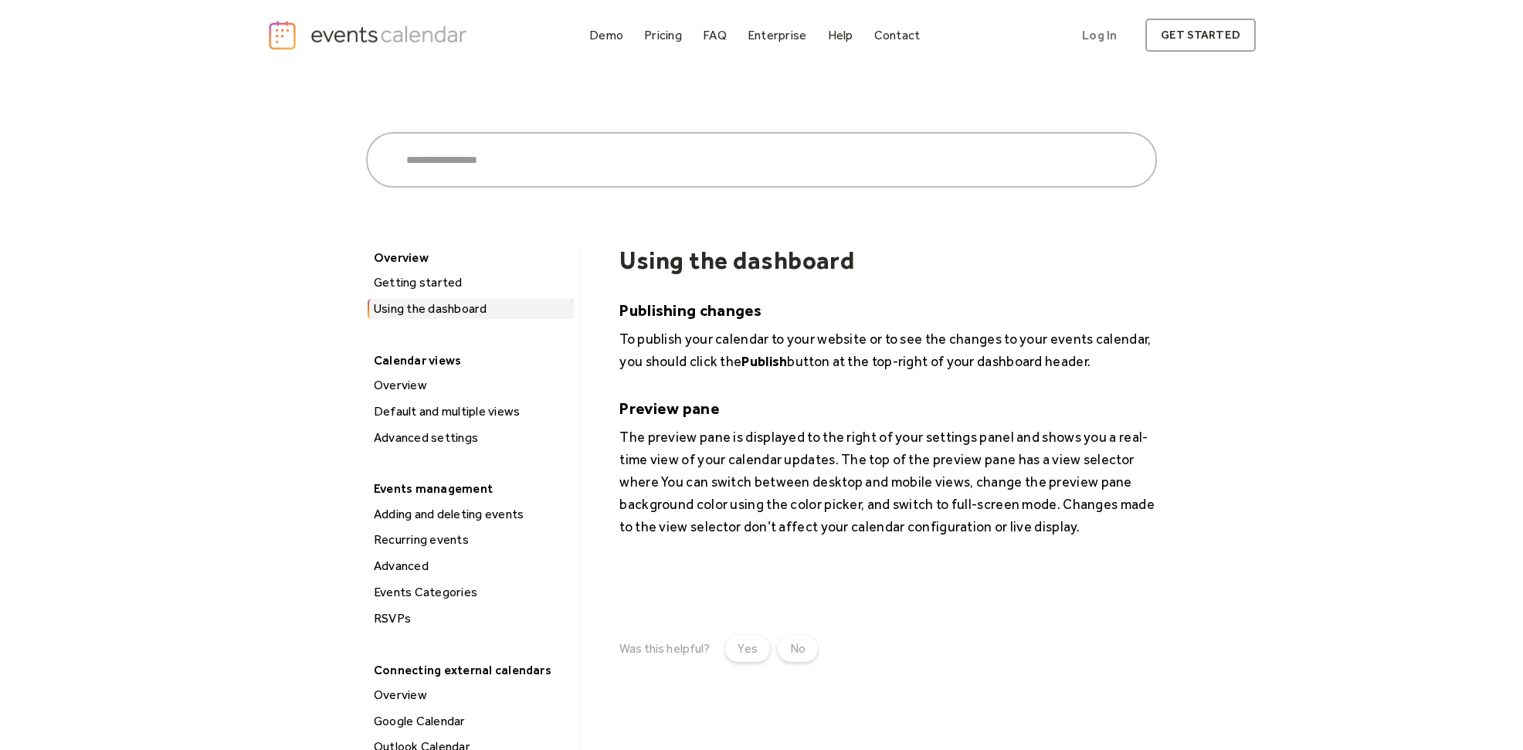
click at [415, 443] on div "Advanced settings" at bounding box center [471, 438] width 205 height 20
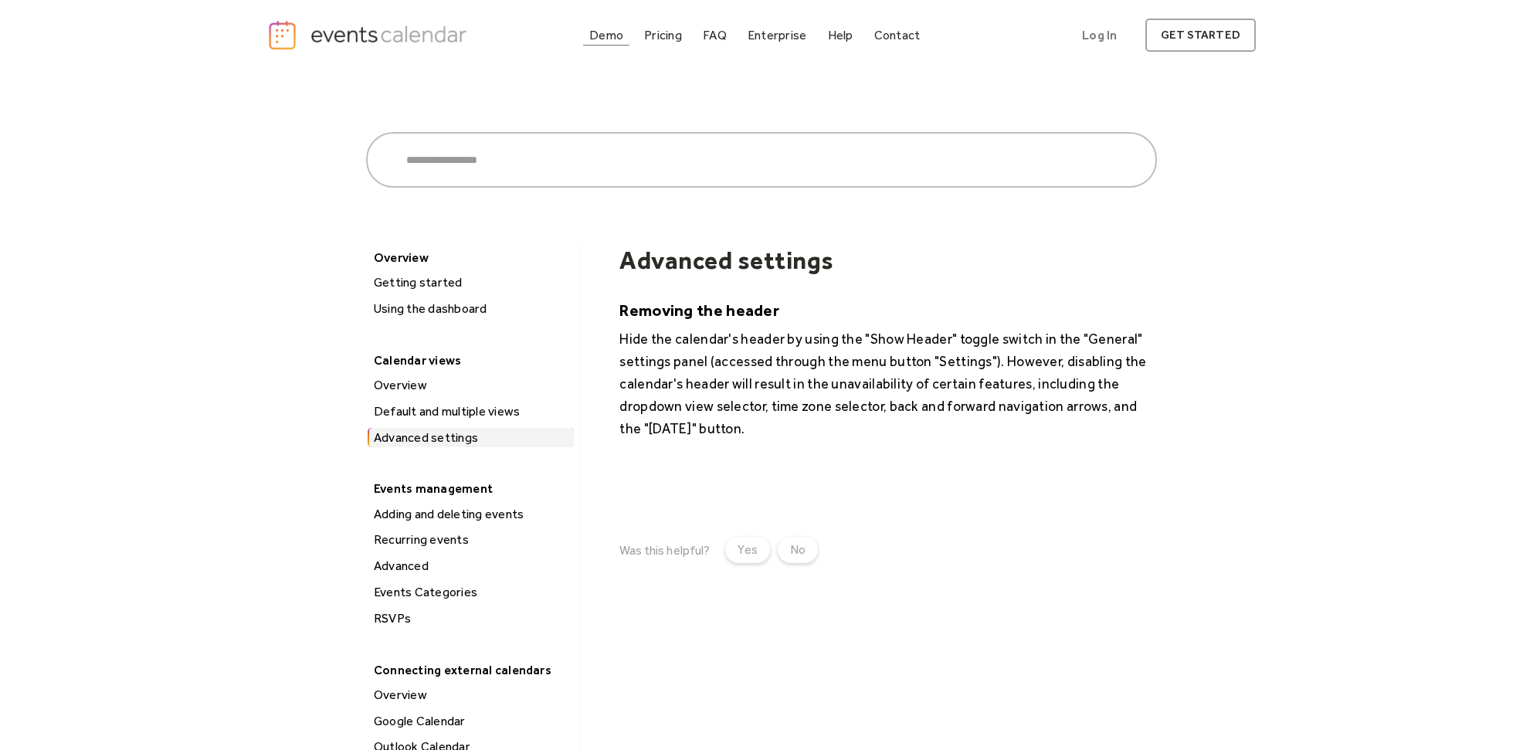
click at [609, 36] on div "Demo" at bounding box center [606, 35] width 34 height 8
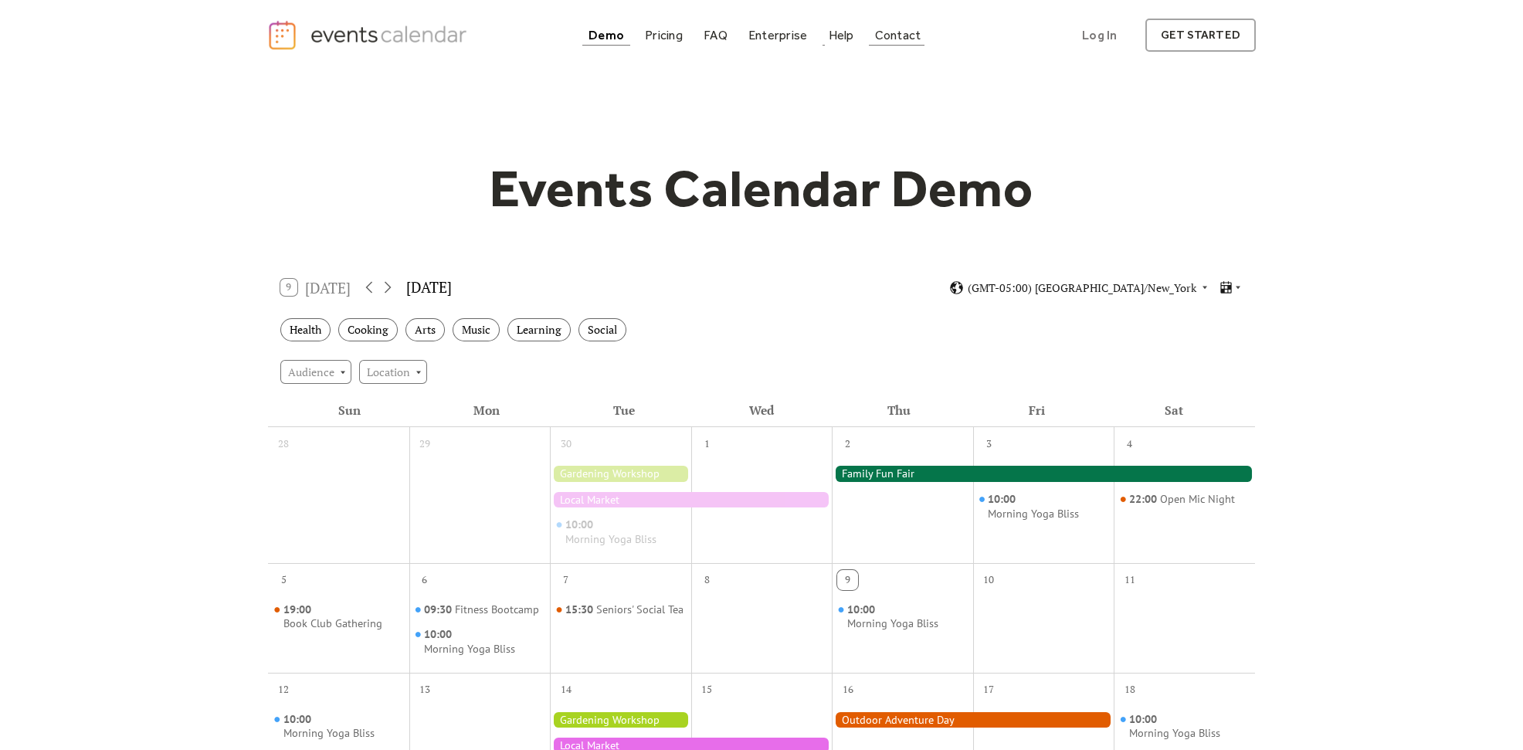
click at [890, 32] on div "Contact" at bounding box center [898, 35] width 46 height 8
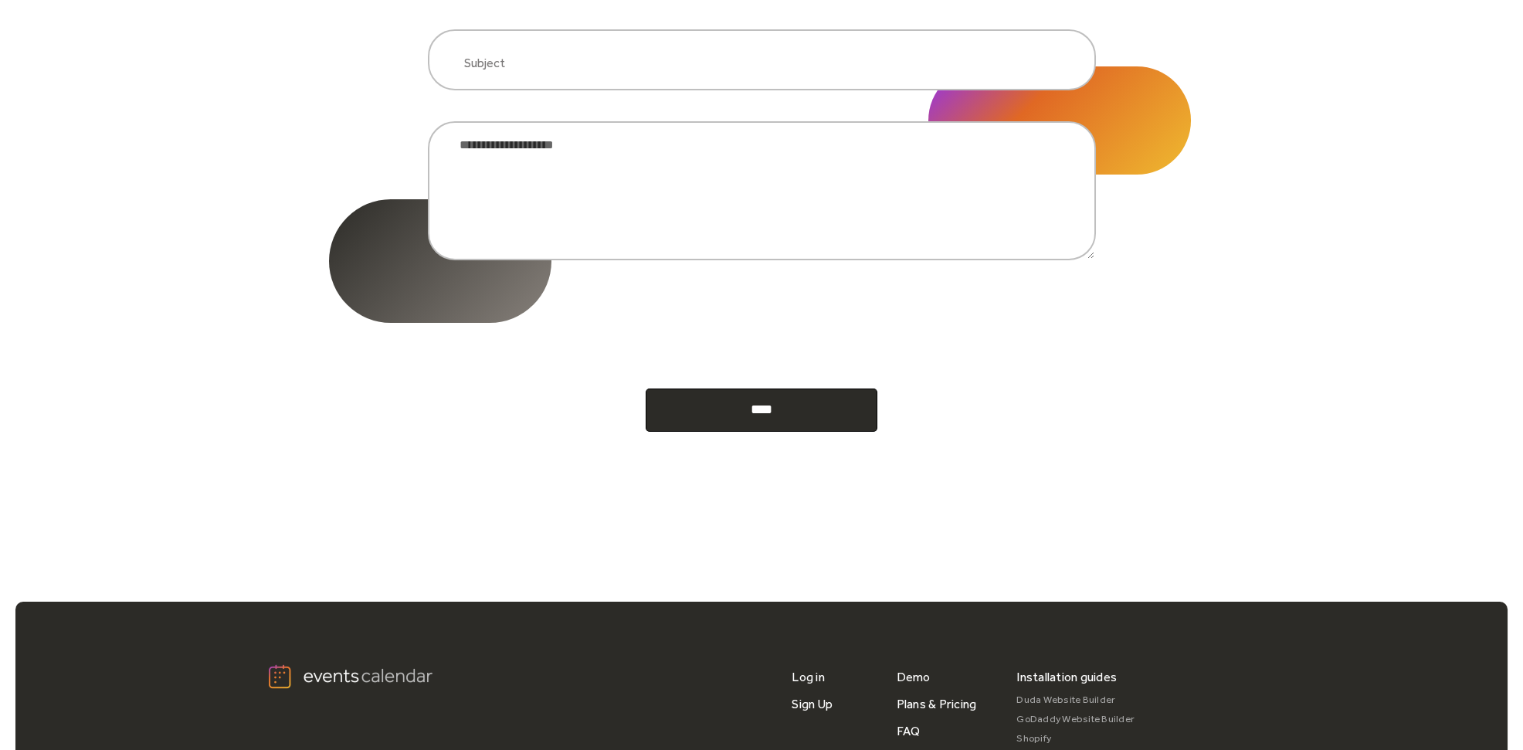
scroll to position [643, 0]
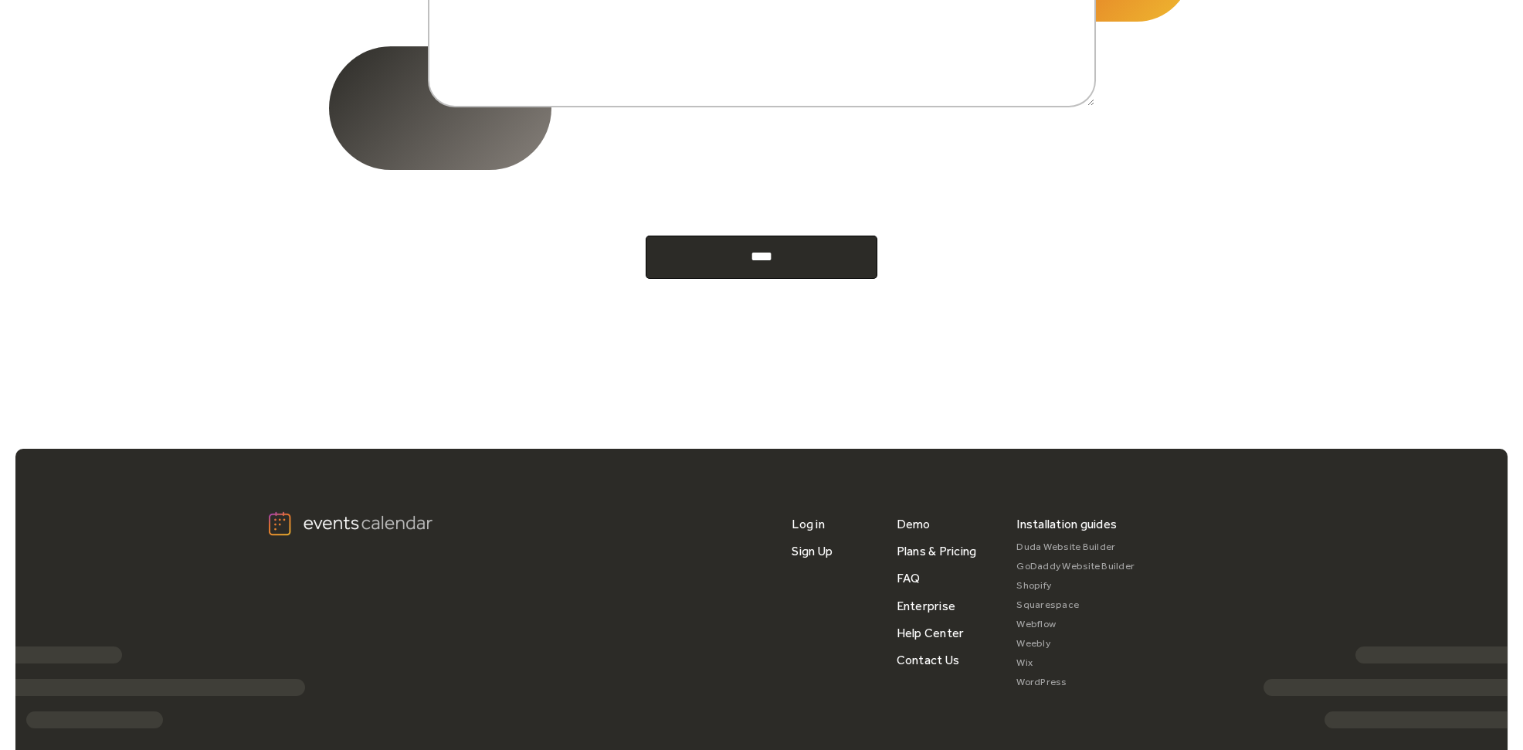
click at [1023, 660] on link "Wix" at bounding box center [1076, 663] width 118 height 19
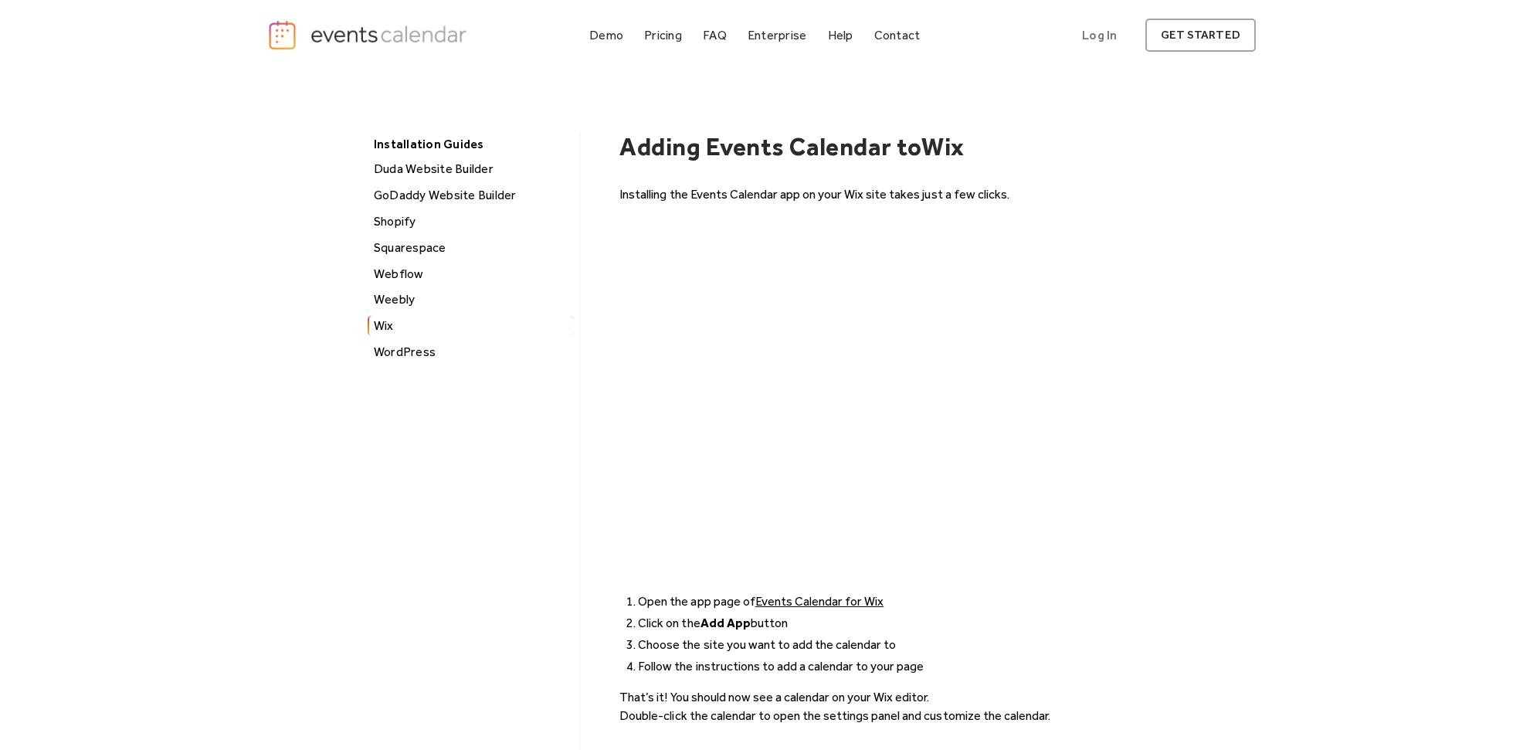
click at [834, 601] on link "Events Calendar for Wix" at bounding box center [819, 601] width 128 height 15
click at [663, 35] on div "Pricing" at bounding box center [663, 35] width 38 height 8
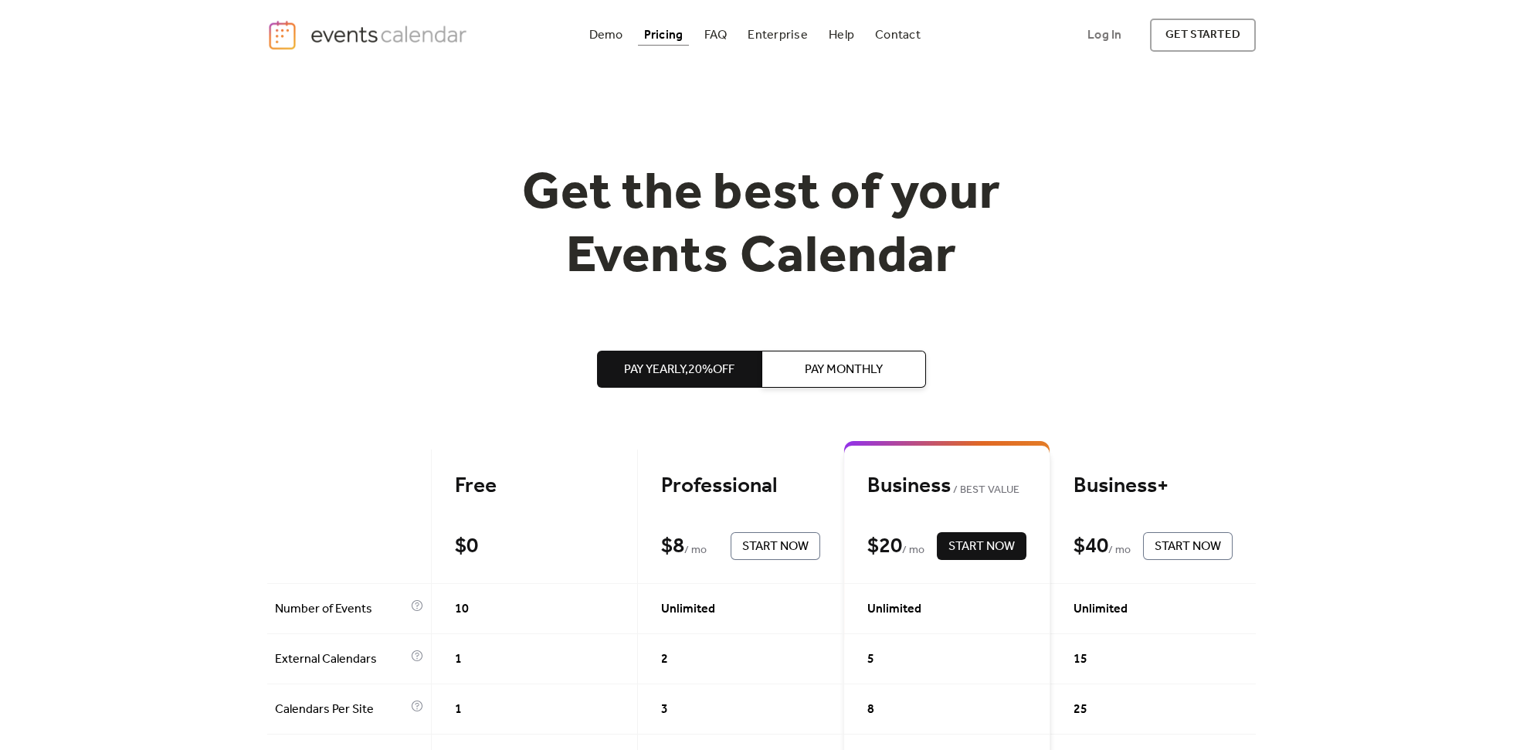
click at [889, 370] on button "Pay Monthly" at bounding box center [844, 369] width 165 height 37
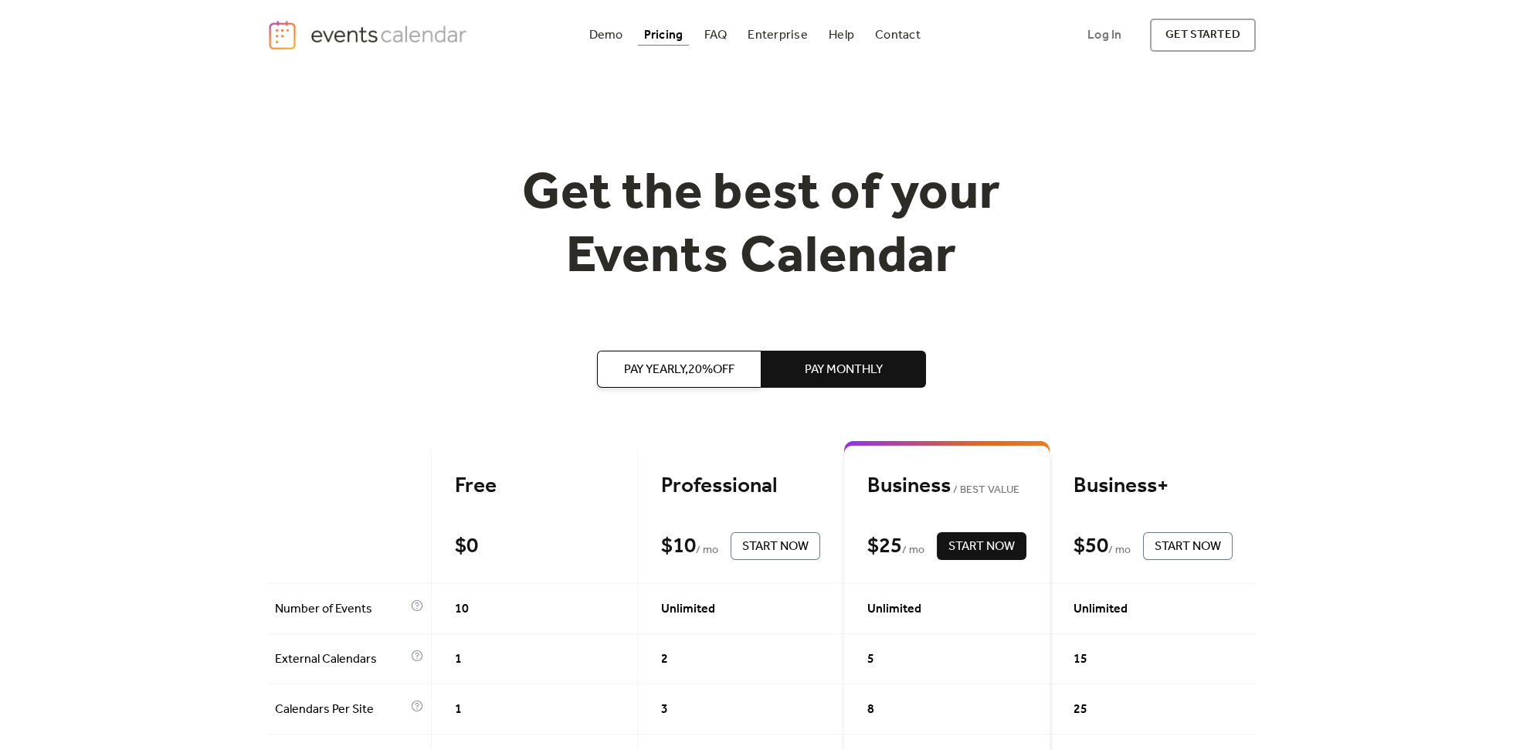
click at [688, 361] on span "Pay Yearly, 20% off" at bounding box center [679, 370] width 110 height 19
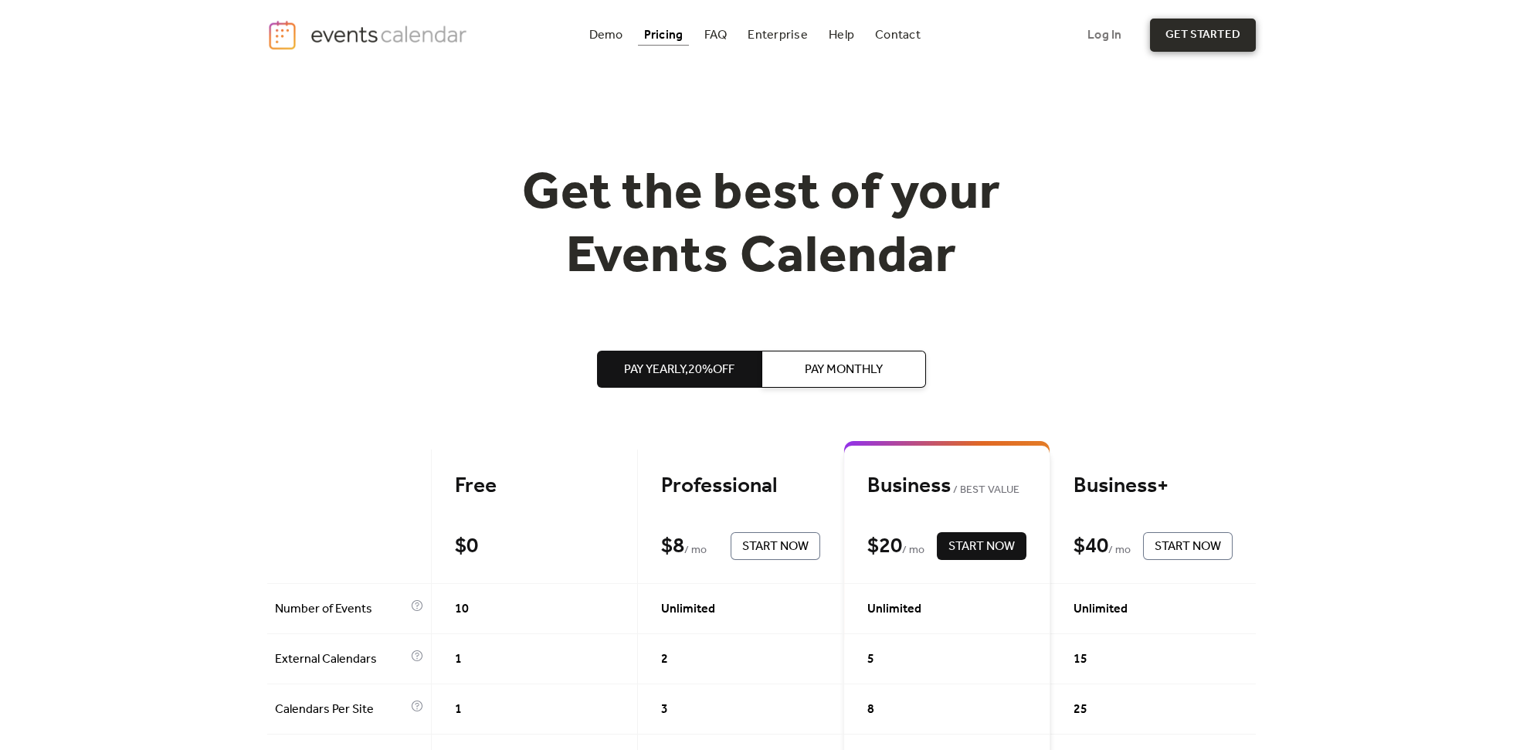
click at [1197, 36] on link "get started" at bounding box center [1203, 35] width 106 height 33
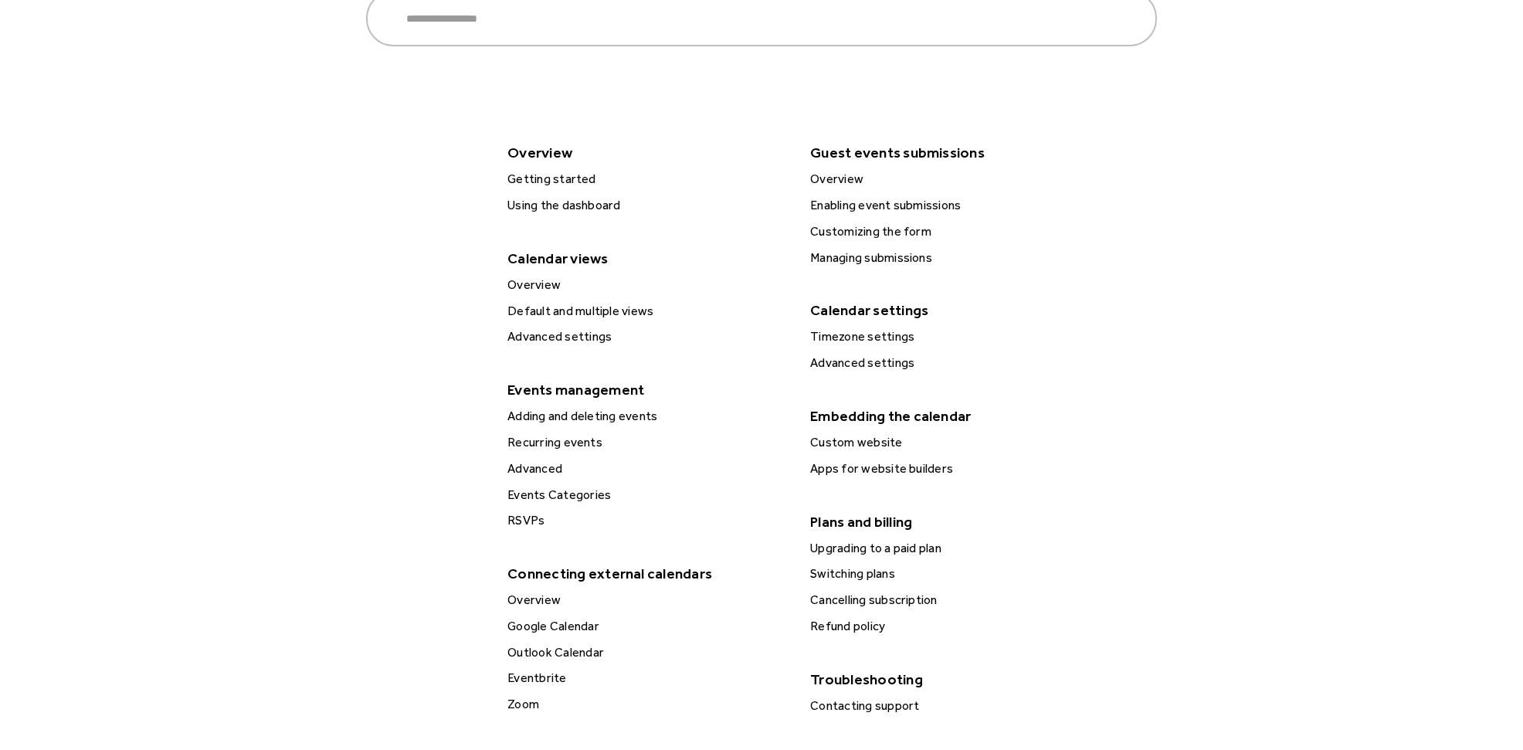
scroll to position [257, 0]
click at [582, 336] on div "Advanced settings" at bounding box center [647, 335] width 289 height 20
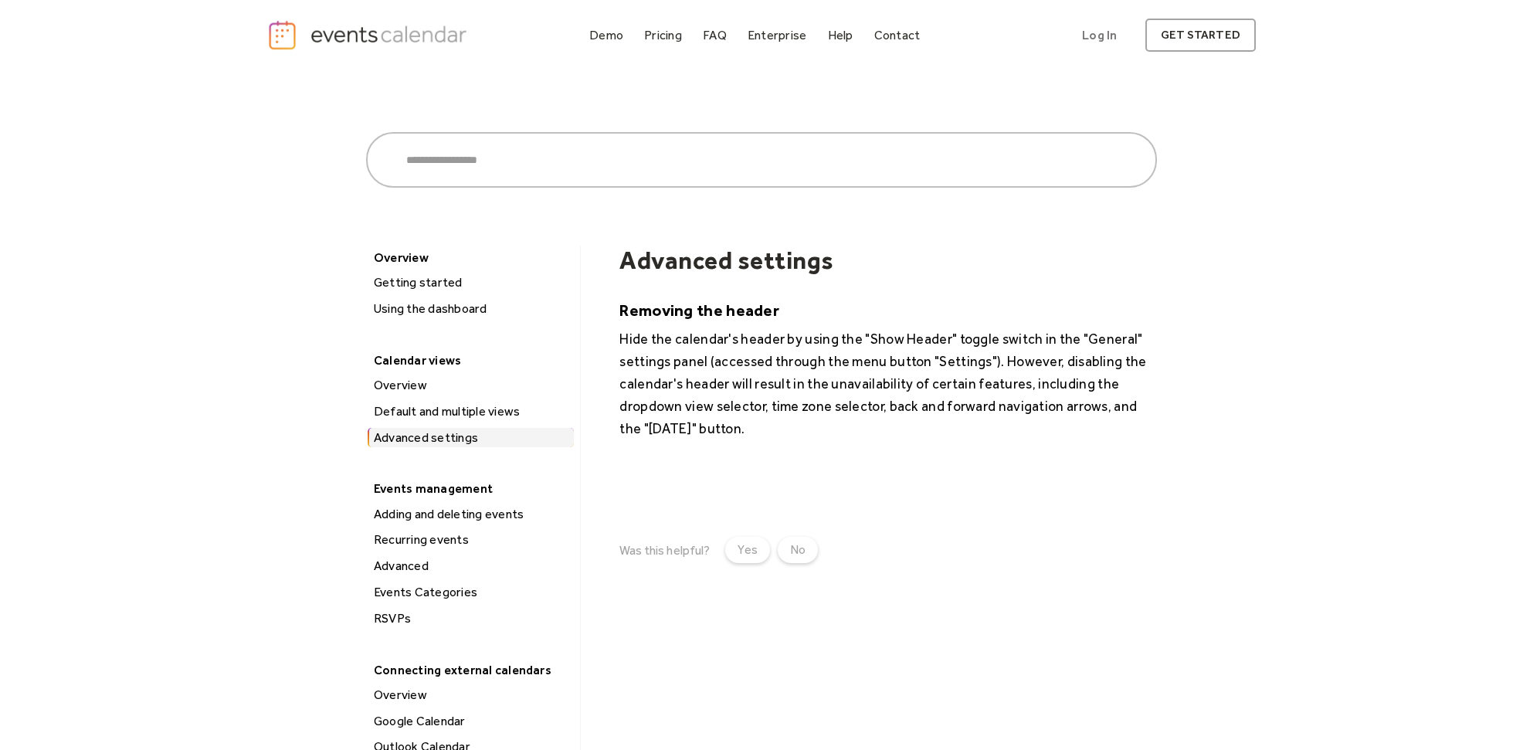
click at [457, 519] on div "Adding and deleting events" at bounding box center [471, 514] width 205 height 20
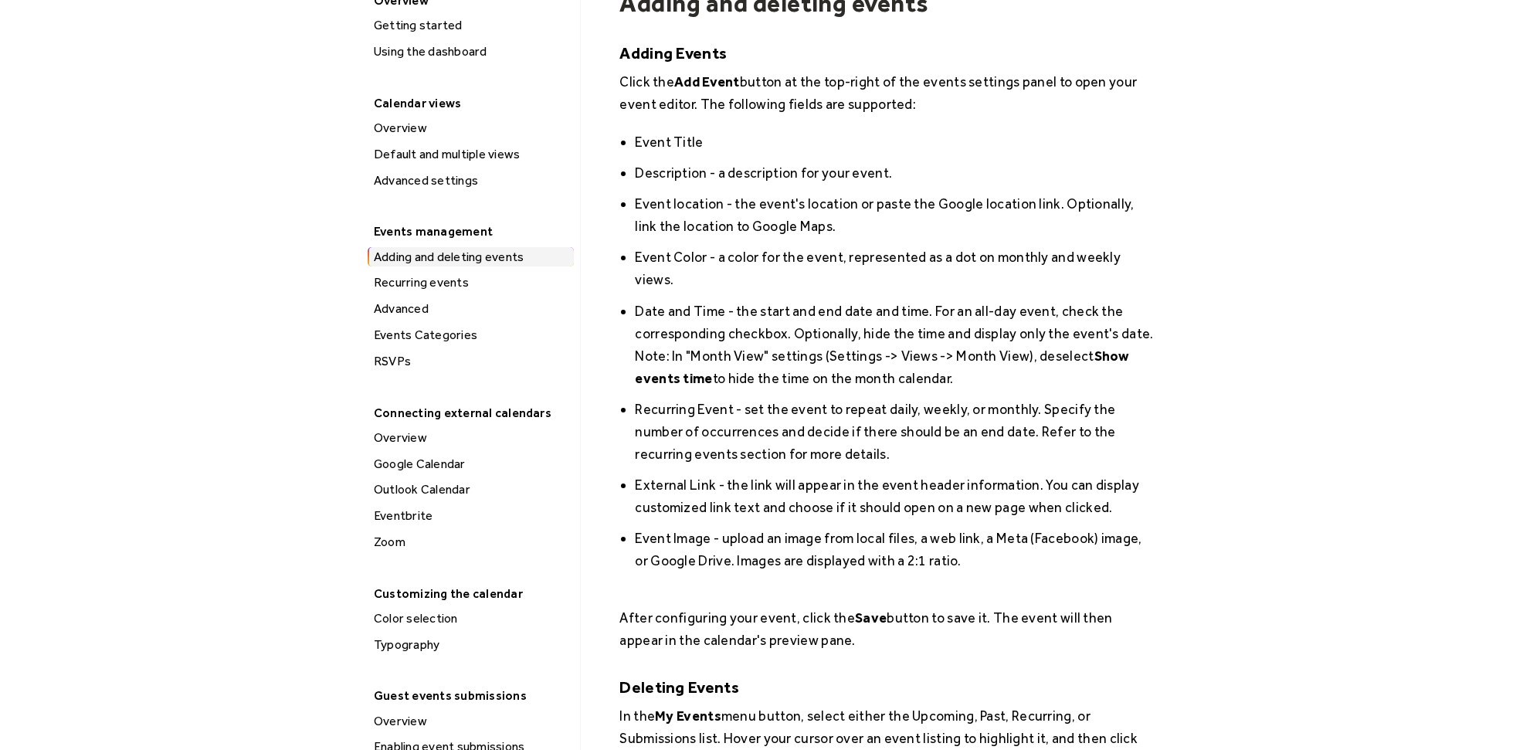
scroll to position [128, 0]
